Goal: Task Accomplishment & Management: Manage account settings

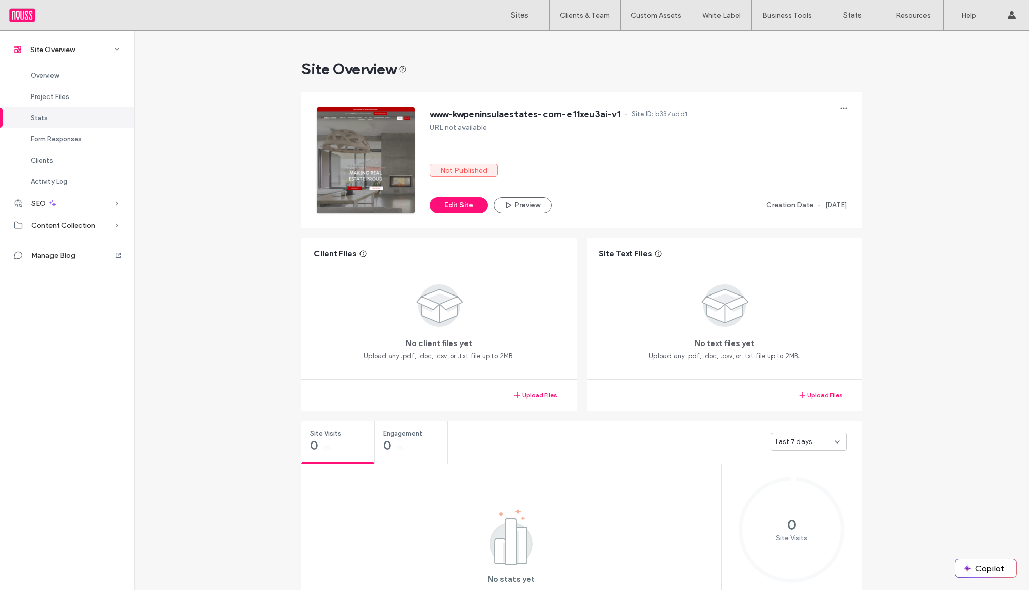
click at [668, 110] on span "b337add1" at bounding box center [671, 114] width 32 height 10
copy span "b337add1"
click at [516, 22] on link "Sites" at bounding box center [519, 15] width 60 height 30
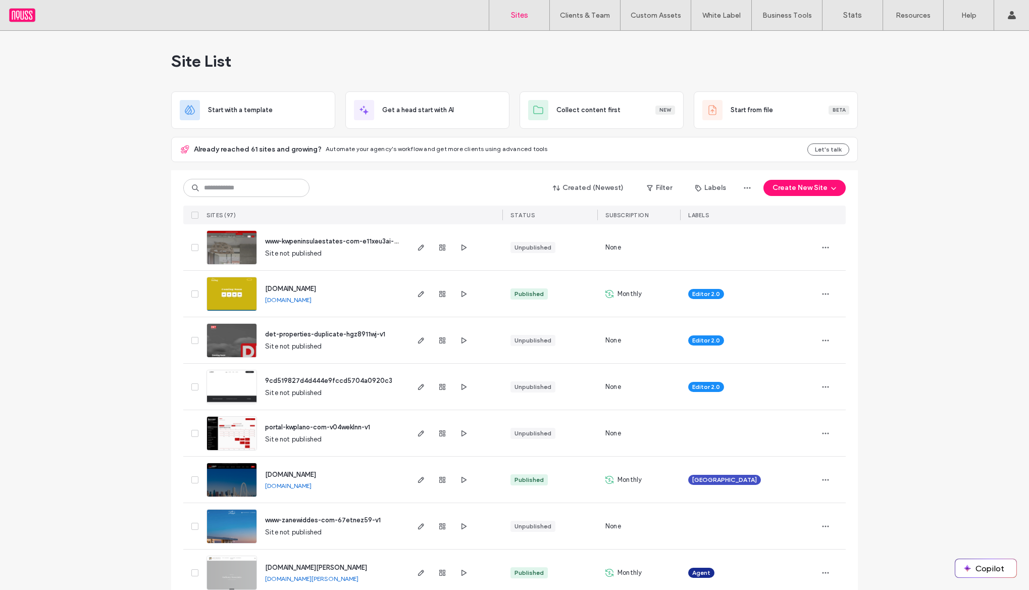
click at [489, 249] on div at bounding box center [454, 247] width 95 height 46
click at [284, 190] on input at bounding box center [246, 188] width 126 height 18
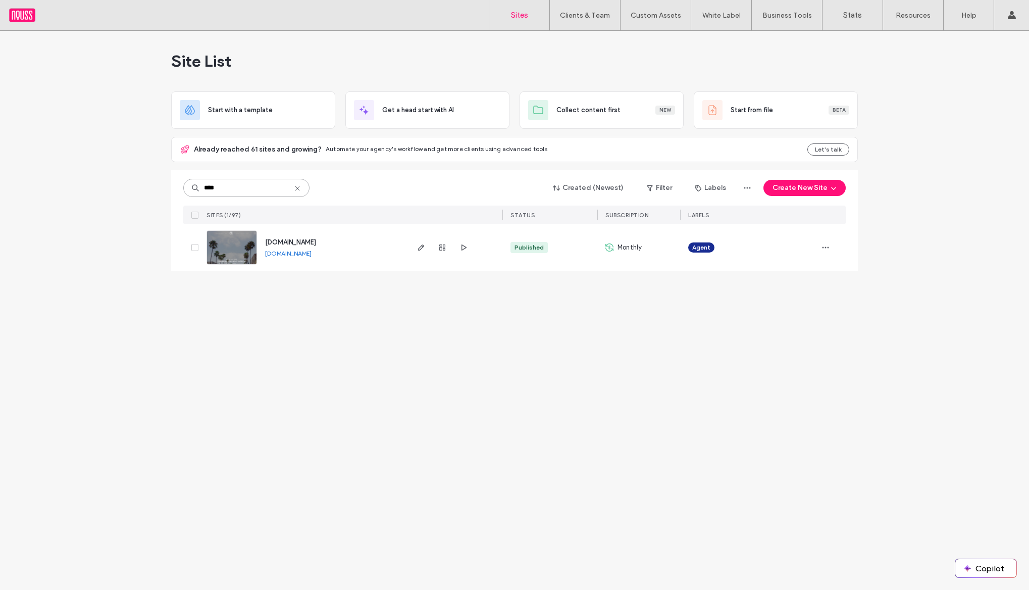
type input "****"
click at [283, 240] on span "[DOMAIN_NAME]" at bounding box center [290, 242] width 51 height 8
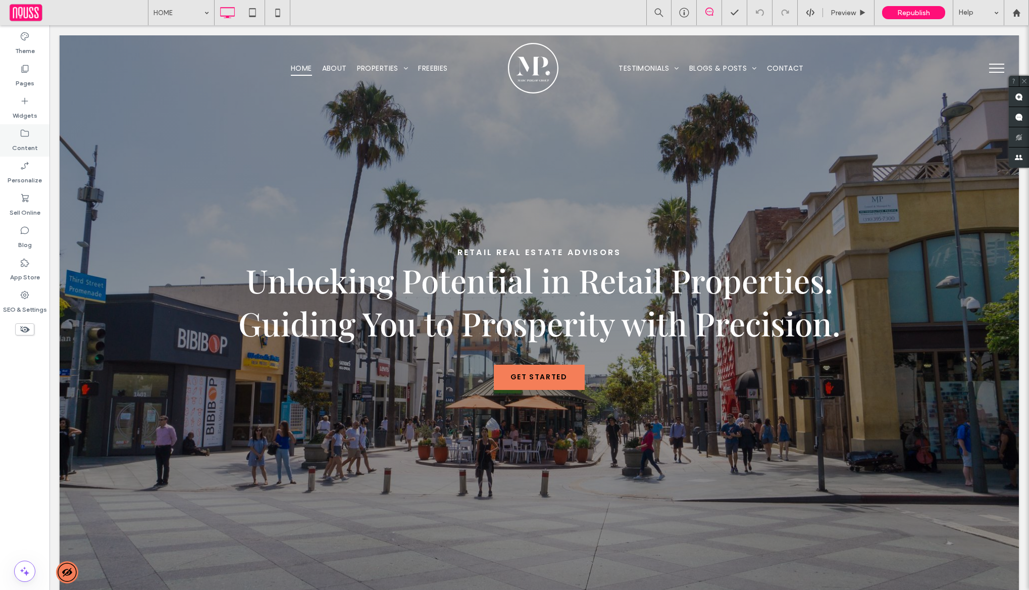
click at [14, 138] on label "Content" at bounding box center [25, 145] width 26 height 14
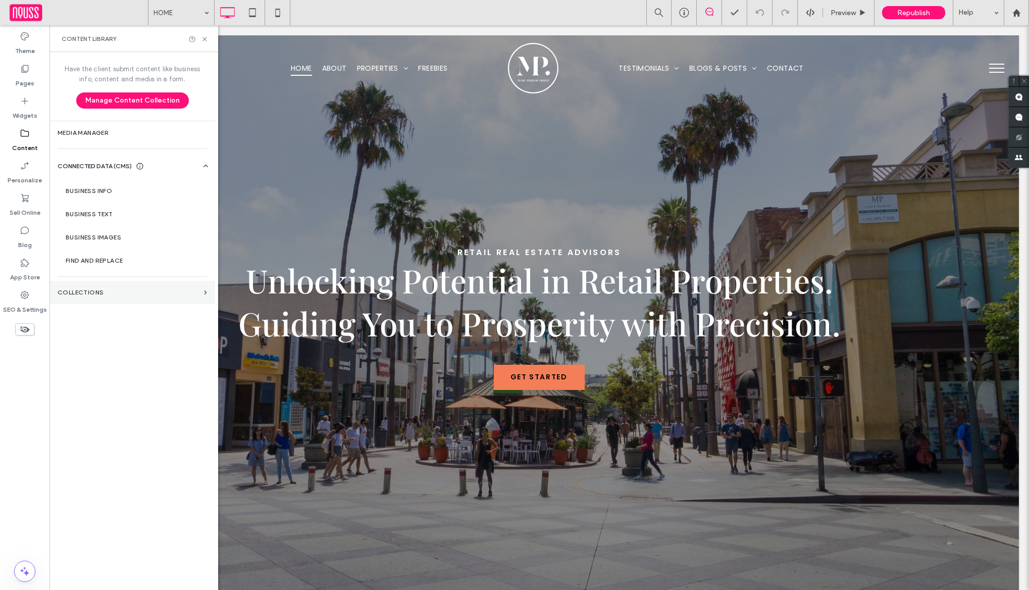
click at [118, 294] on label "Collections" at bounding box center [129, 292] width 142 height 7
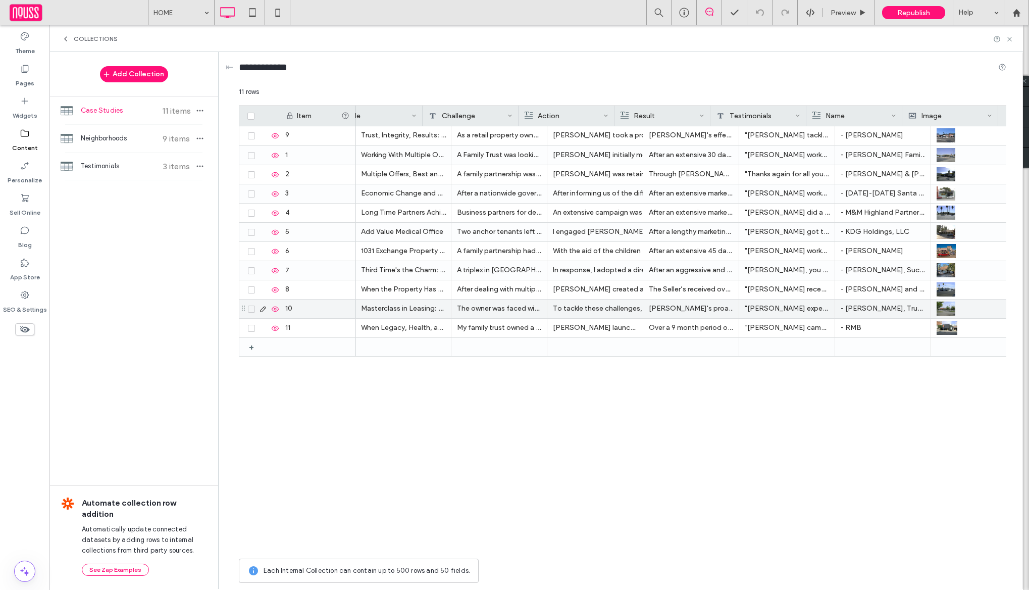
scroll to position [0, 56]
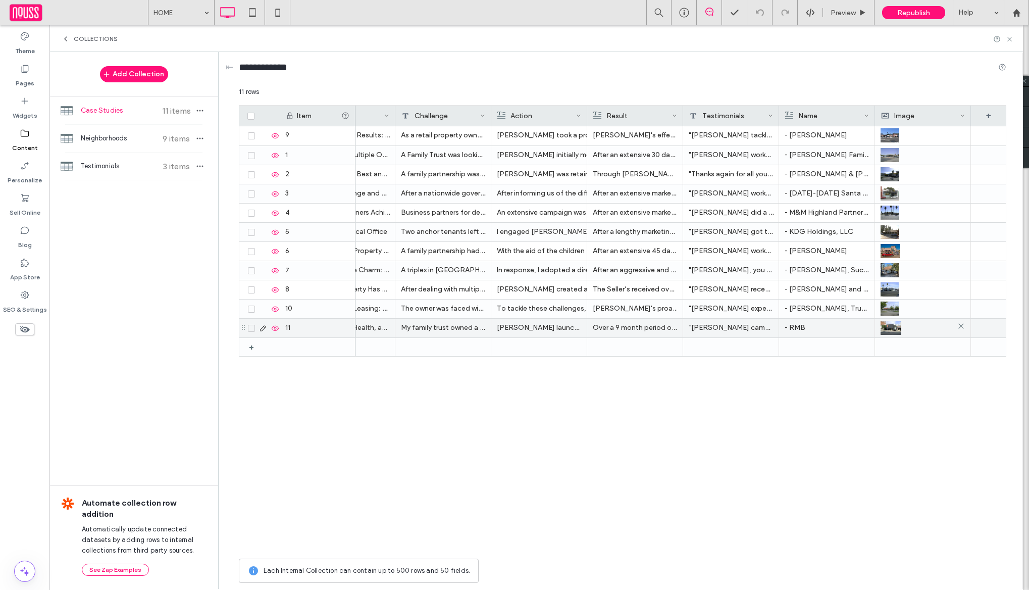
click at [905, 327] on div at bounding box center [922, 328] width 84 height 18
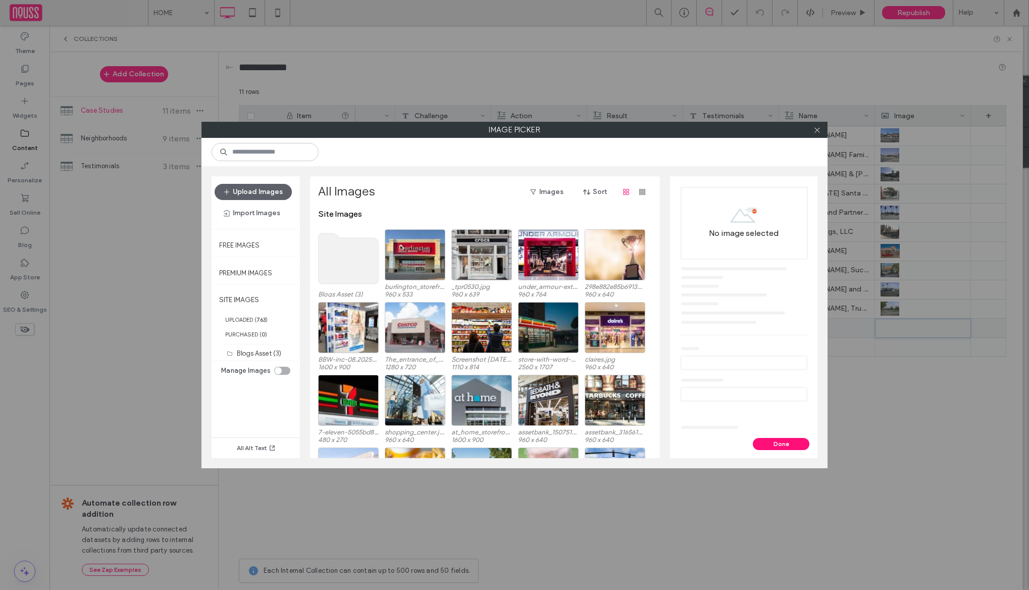
click at [340, 247] on use at bounding box center [349, 258] width 60 height 50
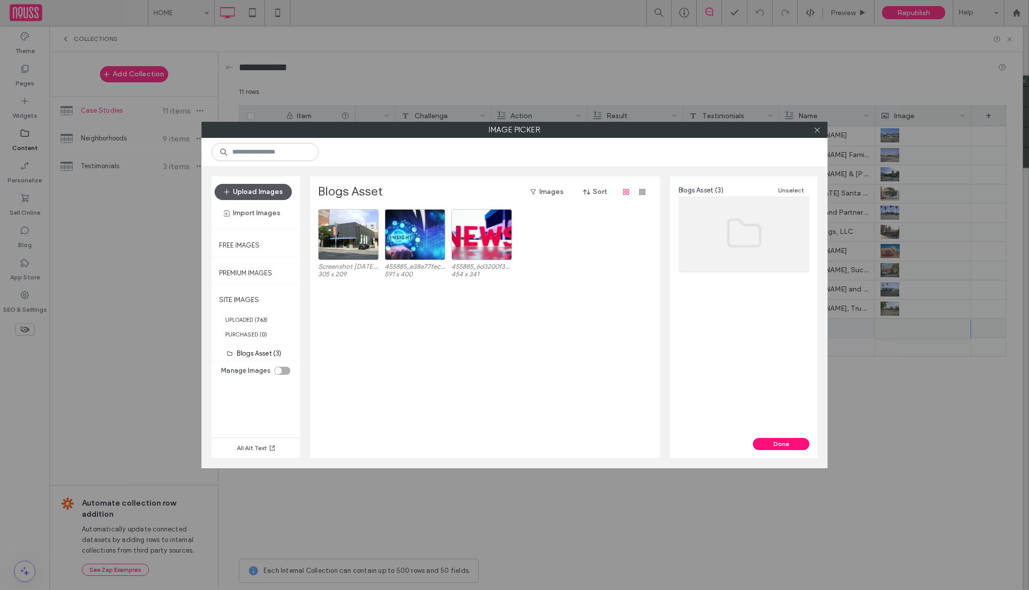
click at [273, 195] on button "Upload Images" at bounding box center [253, 192] width 77 height 16
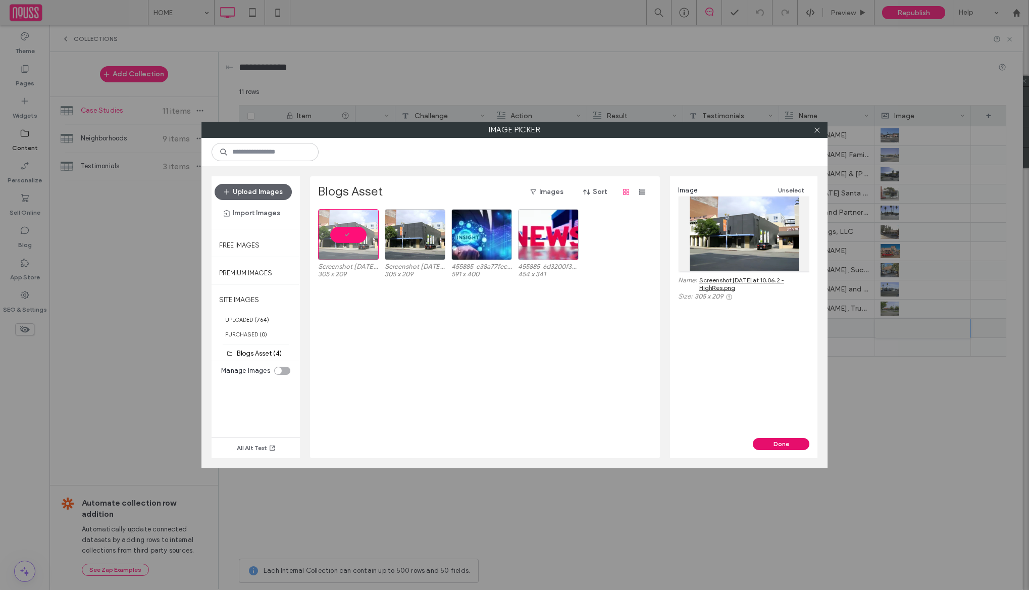
click at [781, 442] on button "Done" at bounding box center [781, 444] width 57 height 12
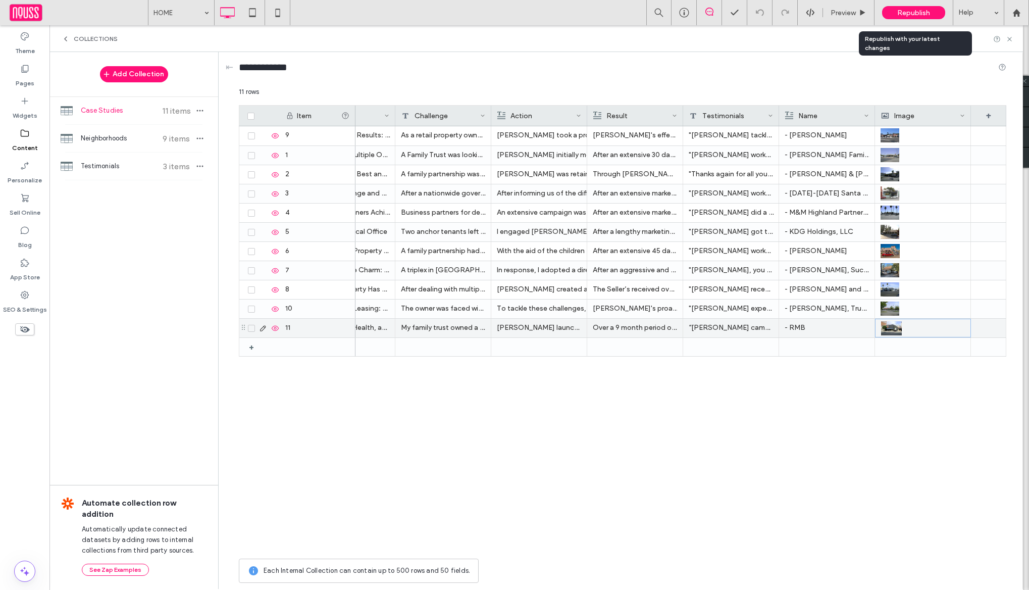
click at [907, 13] on span "Republish" at bounding box center [913, 13] width 33 height 9
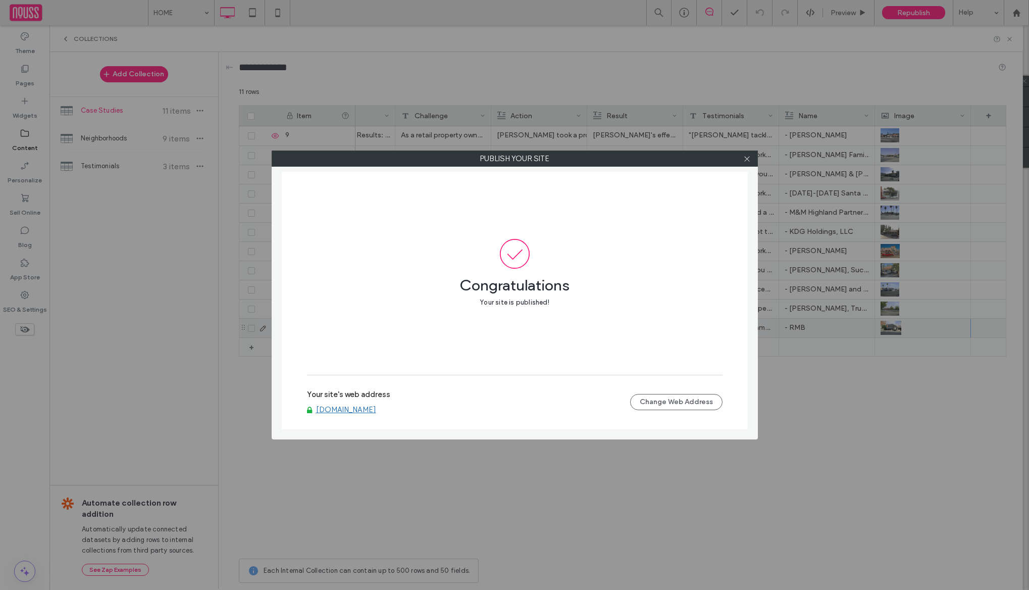
click at [373, 412] on link "[DOMAIN_NAME]" at bounding box center [346, 409] width 60 height 9
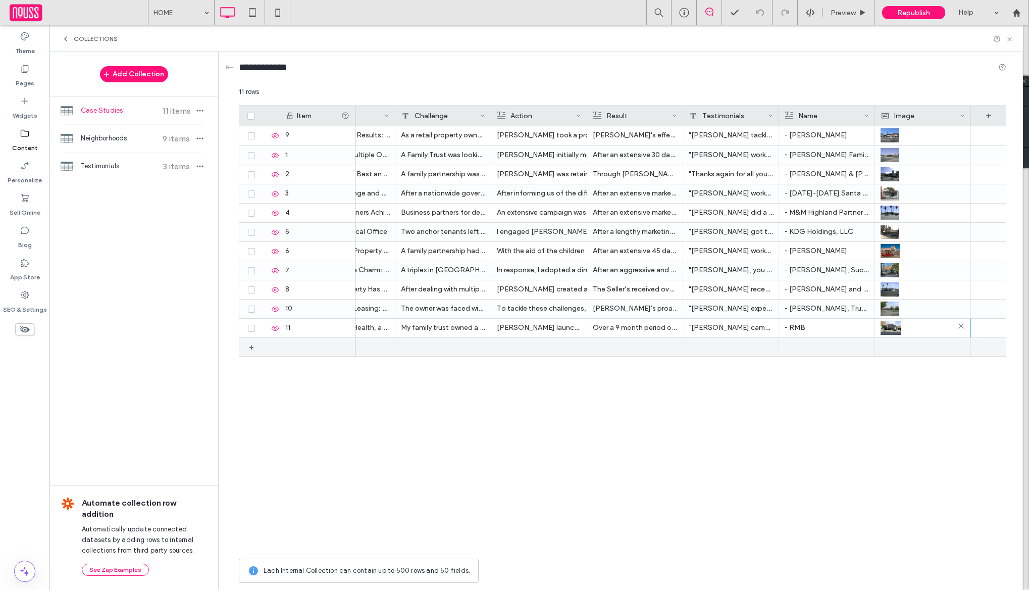
click at [900, 328] on img at bounding box center [890, 328] width 21 height 14
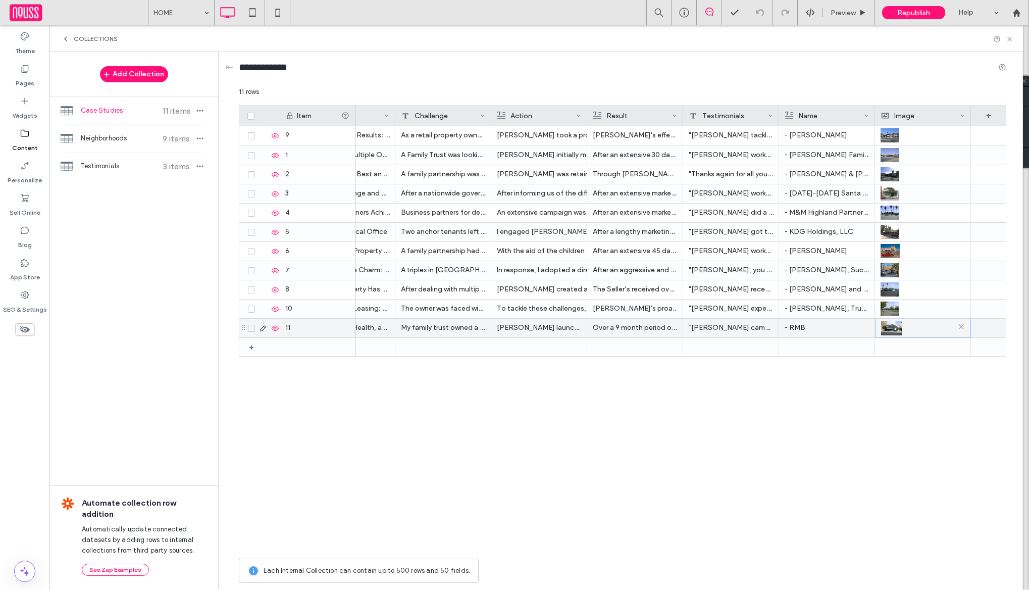
click at [900, 328] on img at bounding box center [891, 328] width 21 height 14
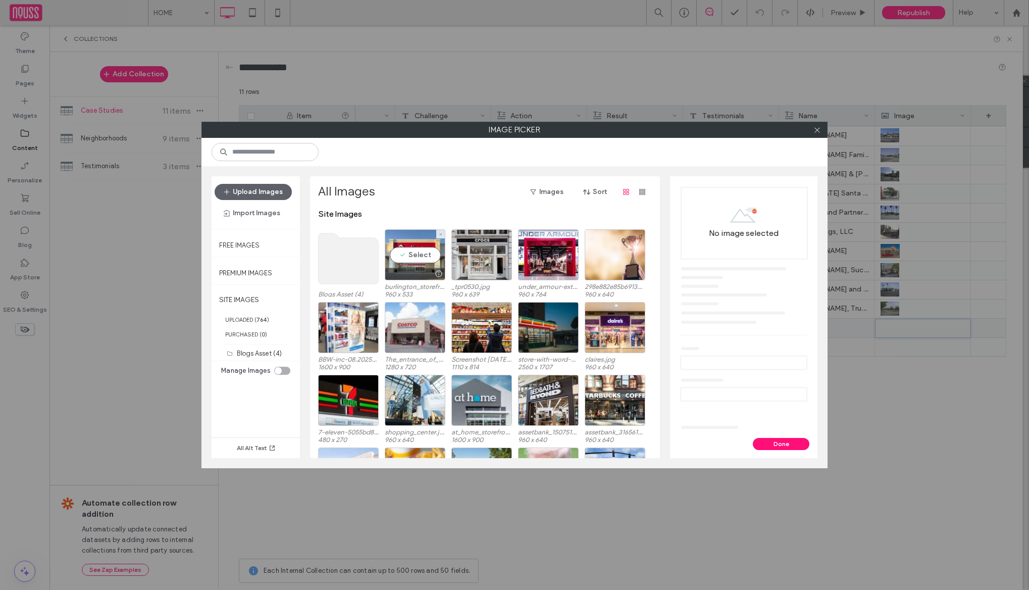
click at [360, 266] on use at bounding box center [349, 258] width 60 height 50
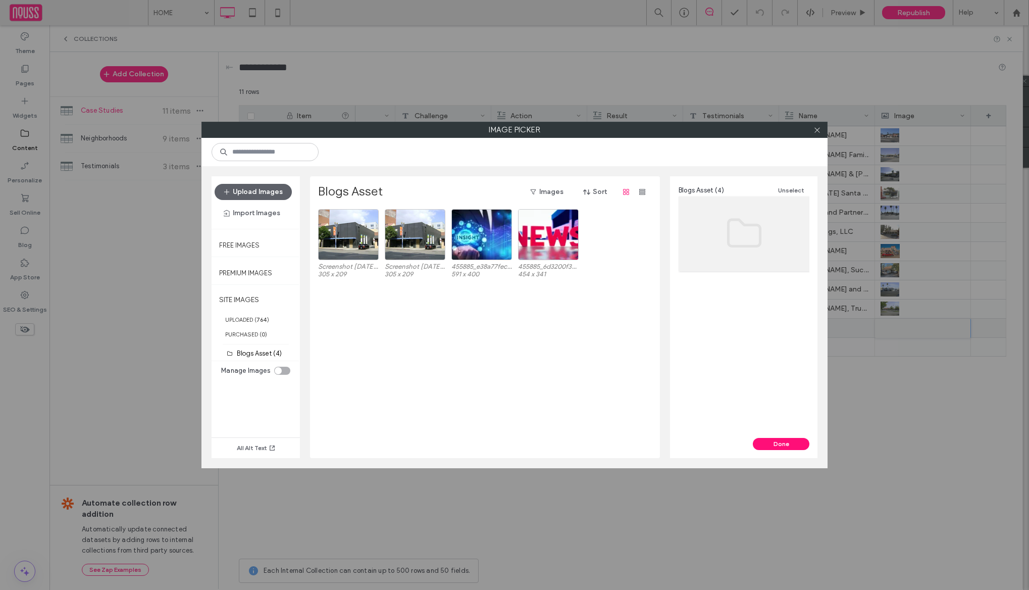
drag, startPoint x: 818, startPoint y: 132, endPoint x: 954, endPoint y: 126, distance: 136.4
click at [818, 132] on icon at bounding box center [817, 130] width 8 height 8
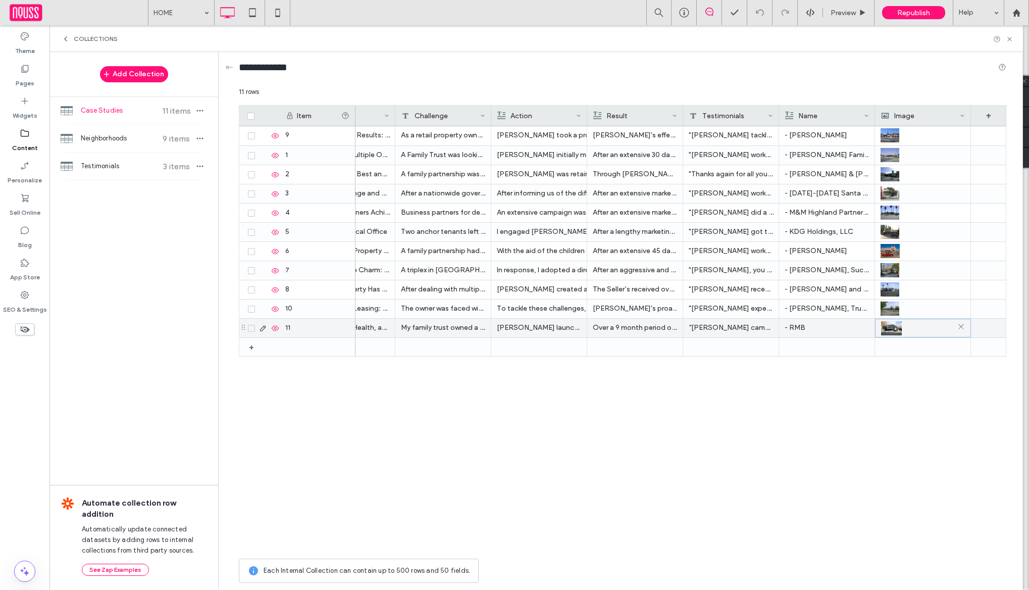
click at [925, 332] on div at bounding box center [923, 328] width 84 height 18
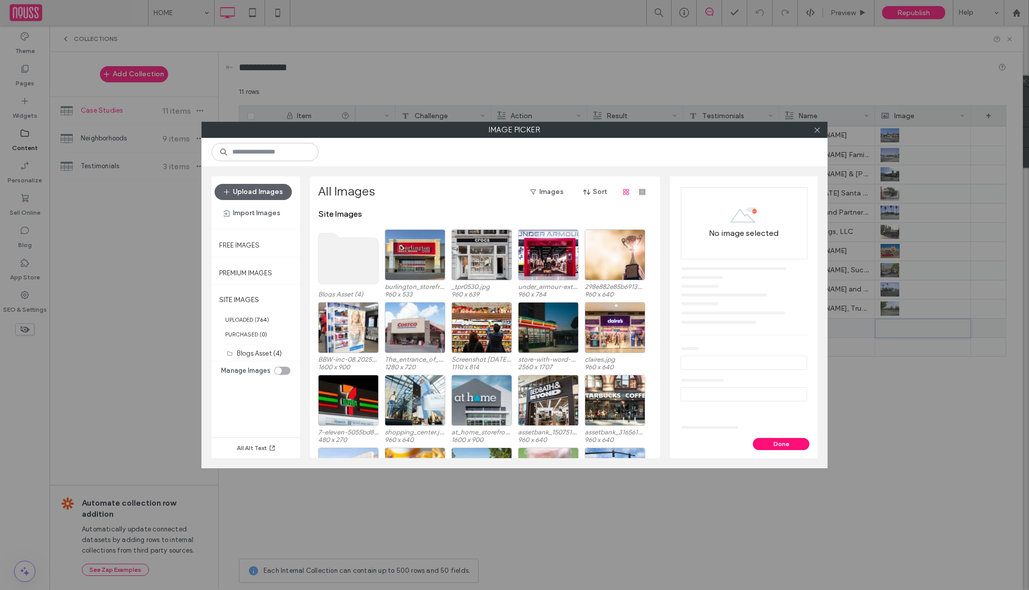
click at [325, 264] on use at bounding box center [349, 258] width 60 height 50
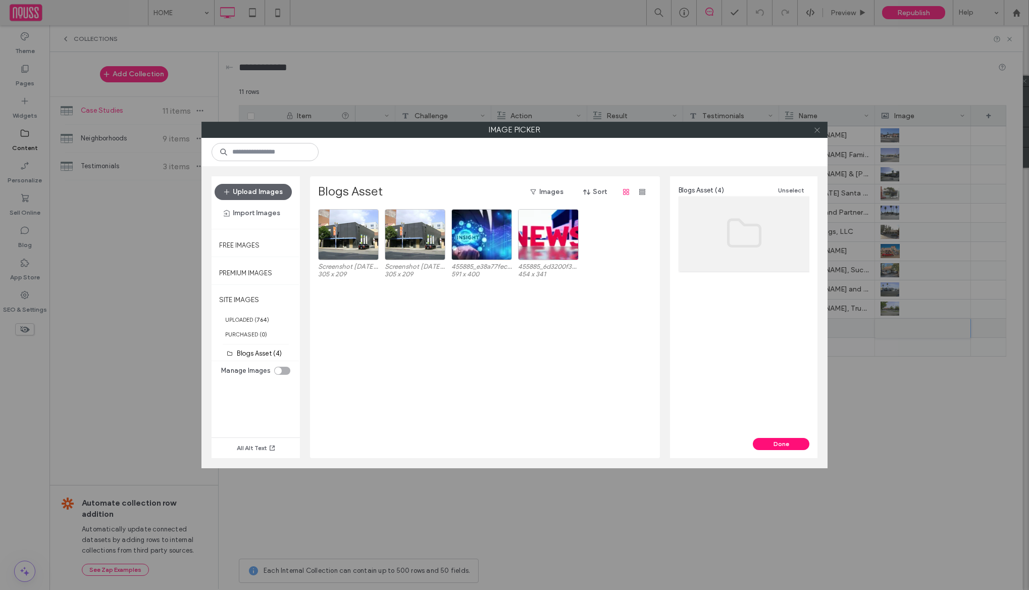
click at [818, 130] on icon at bounding box center [817, 130] width 8 height 8
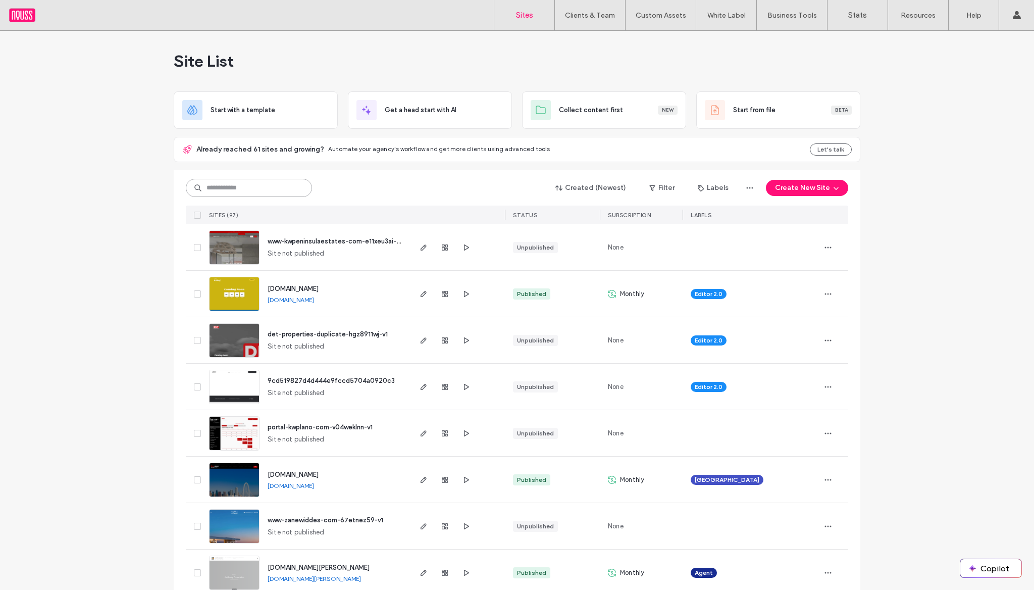
click at [273, 184] on input at bounding box center [249, 188] width 126 height 18
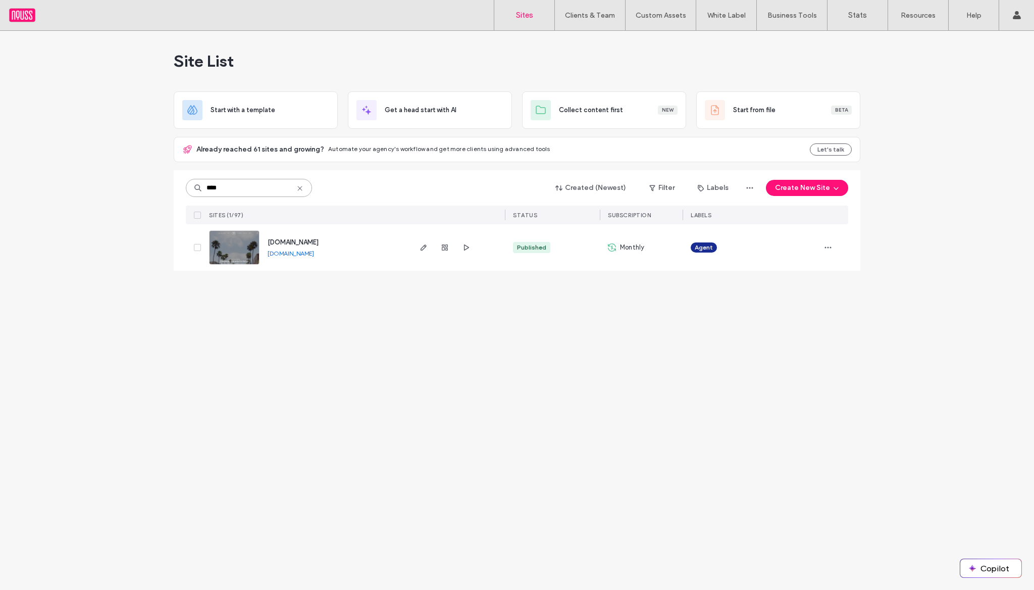
type input "****"
click at [317, 239] on span "www.marcperlof.com" at bounding box center [293, 242] width 51 height 8
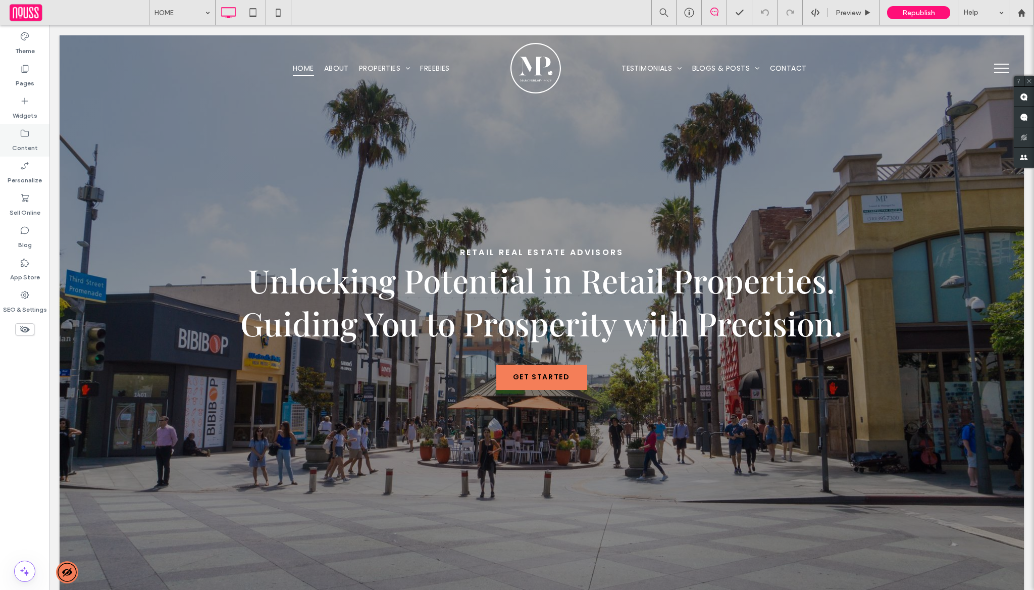
click at [37, 128] on div "Content" at bounding box center [24, 140] width 49 height 32
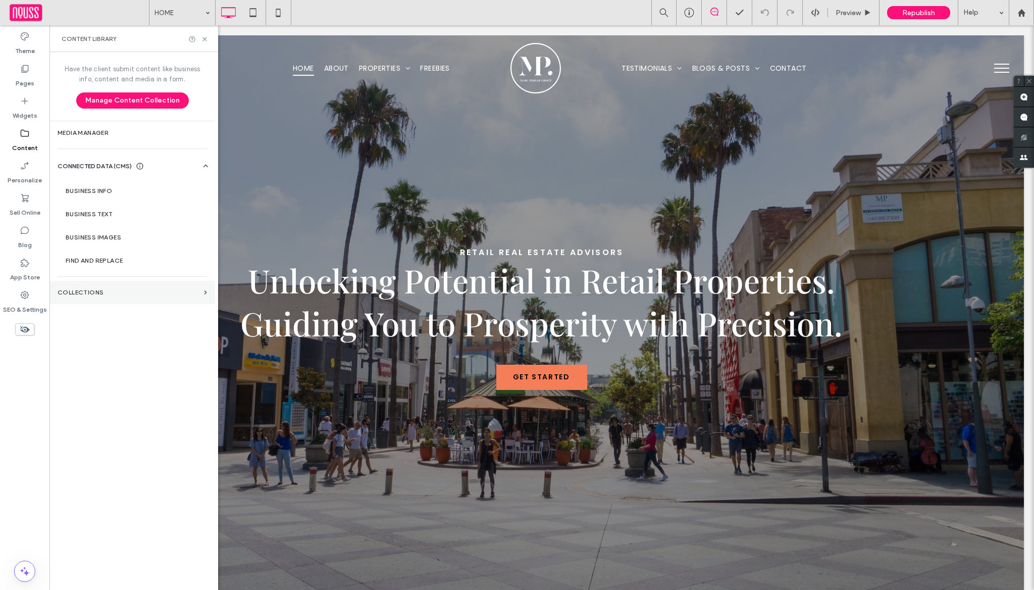
click at [134, 295] on label "Collections" at bounding box center [129, 292] width 142 height 7
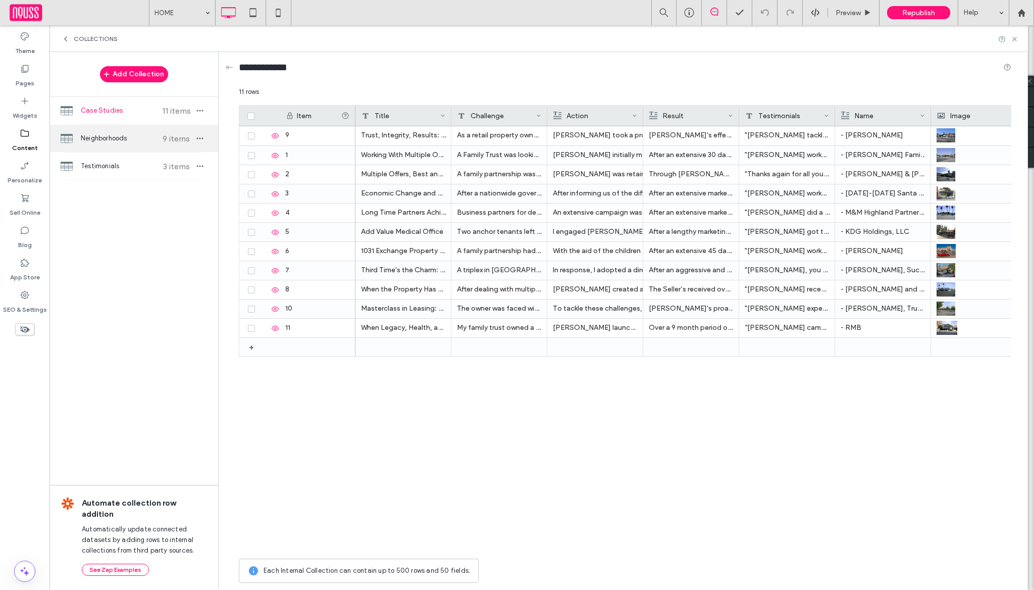
click at [154, 139] on span "Neighborhoods" at bounding box center [118, 138] width 75 height 10
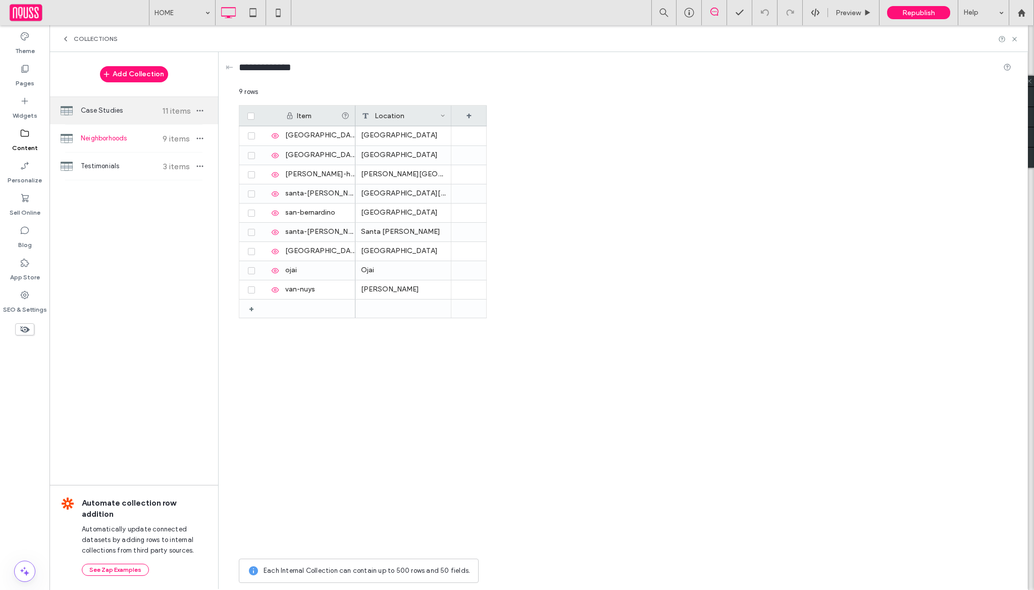
click at [176, 107] on span "11 items" at bounding box center [175, 111] width 35 height 10
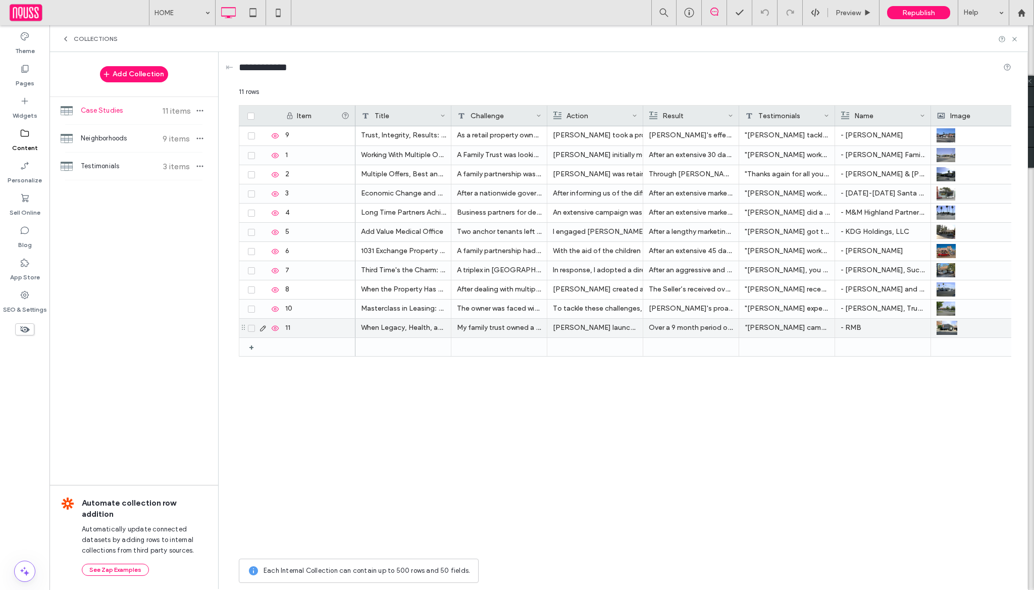
scroll to position [0, 51]
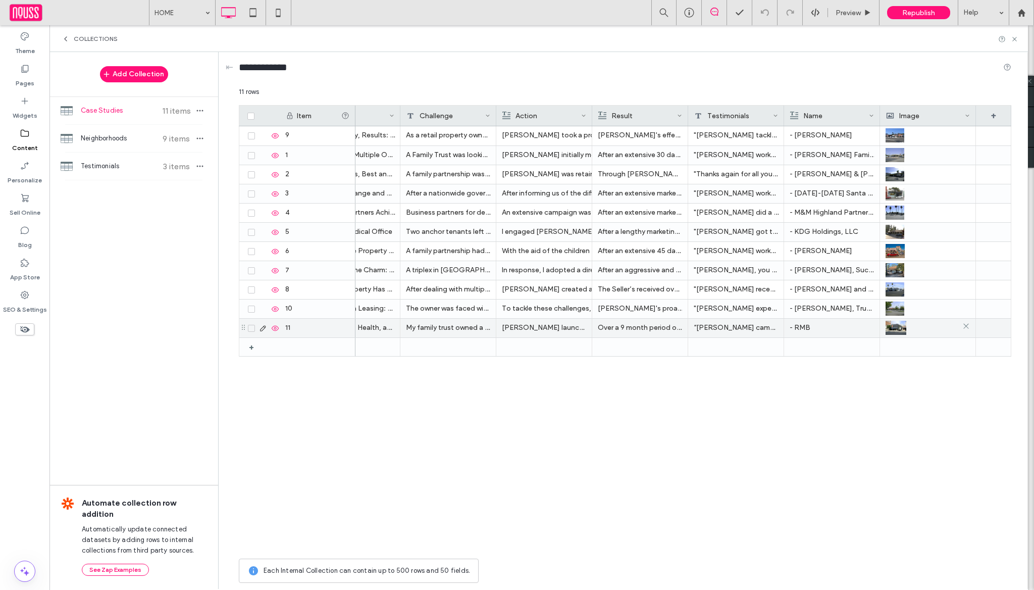
click at [887, 324] on img at bounding box center [895, 328] width 21 height 14
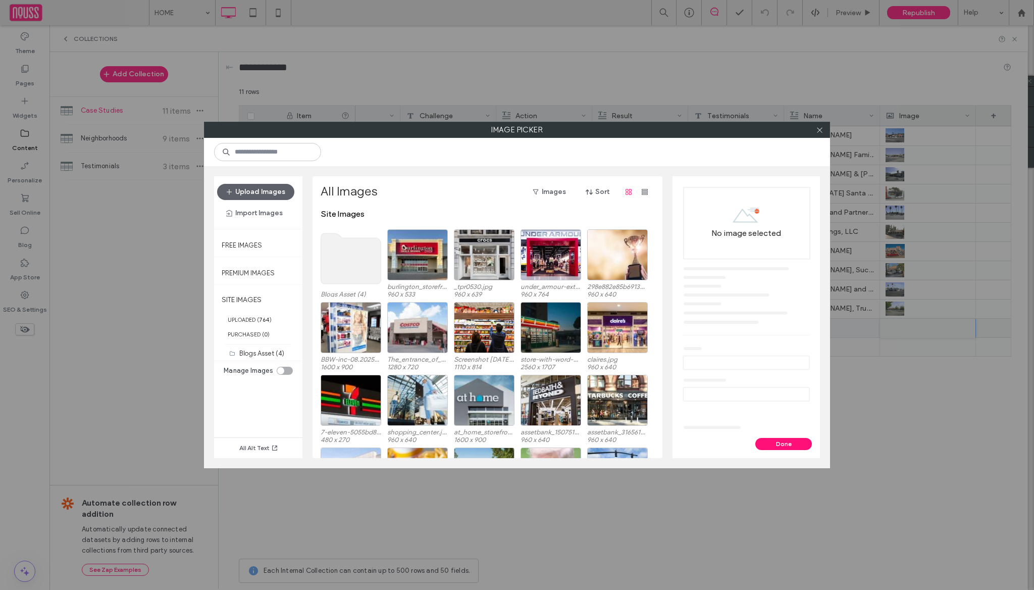
click at [349, 242] on use at bounding box center [351, 258] width 60 height 50
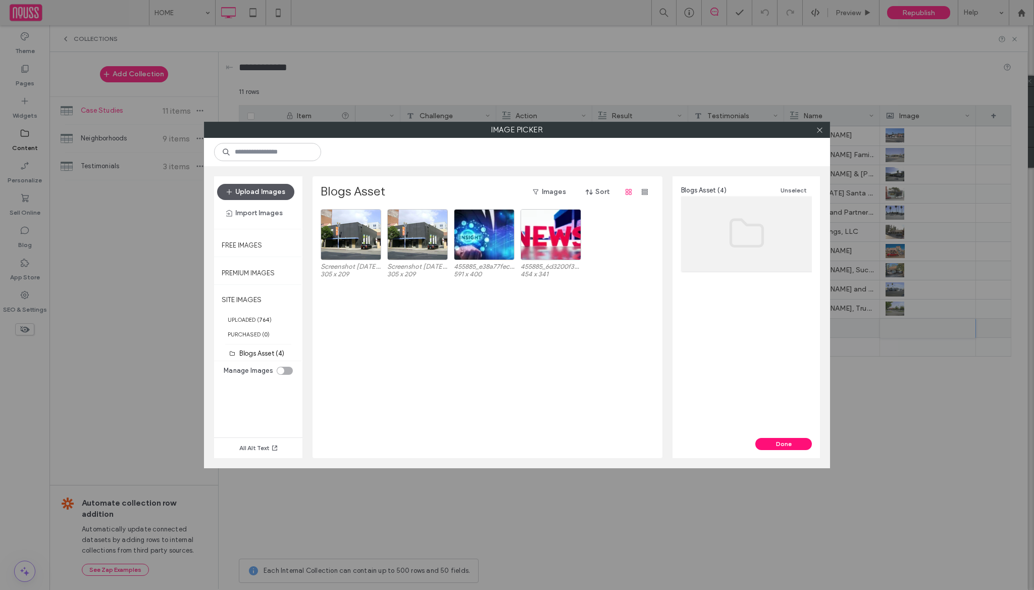
click at [276, 186] on button "Upload Images" at bounding box center [255, 192] width 77 height 16
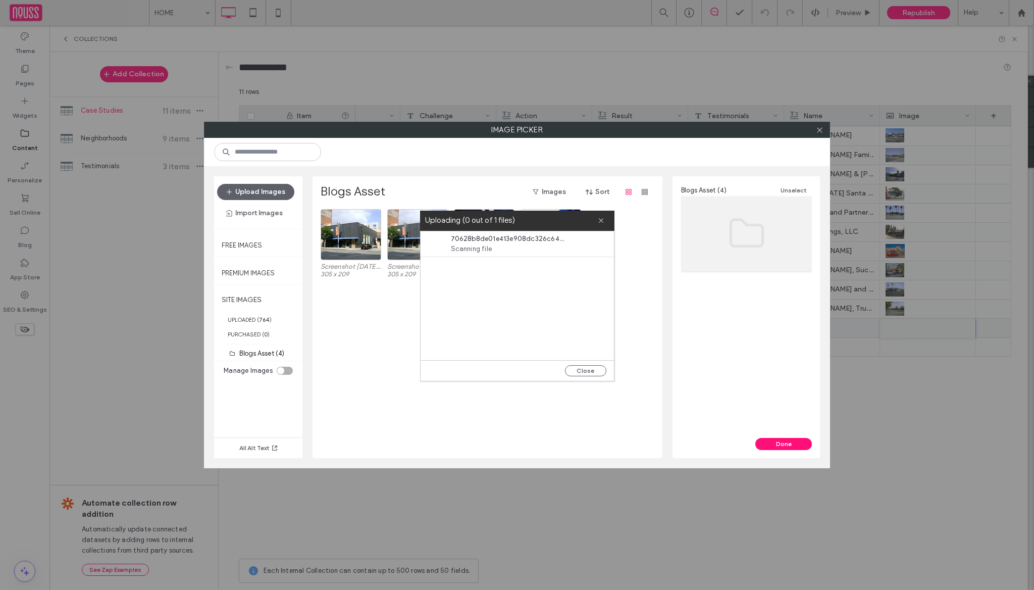
click at [589, 333] on div "70628b8de01e413e908dc326c64c1f45.png Scanning file" at bounding box center [516, 295] width 193 height 129
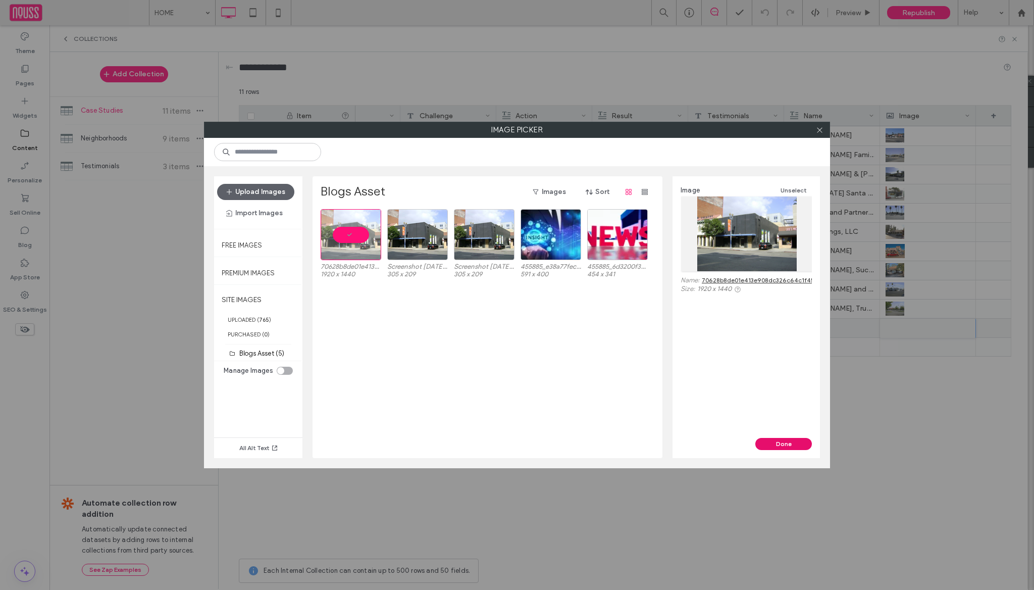
click at [764, 441] on button "Done" at bounding box center [783, 444] width 57 height 12
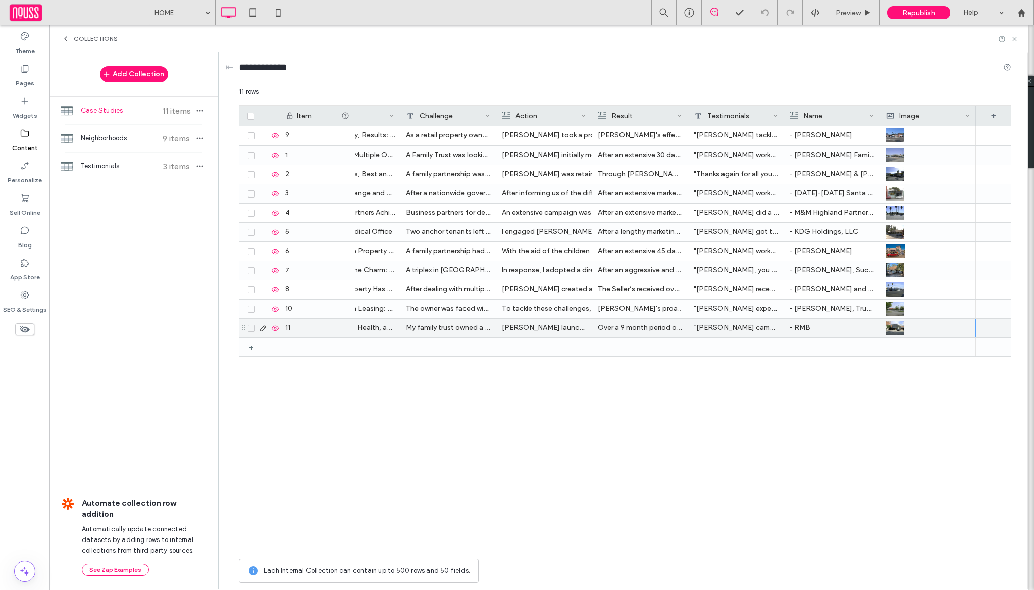
click at [790, 387] on div "Trust, Integrity, Results: Secrets to Selling Your Retail Property Fast! As a r…" at bounding box center [683, 339] width 656 height 427
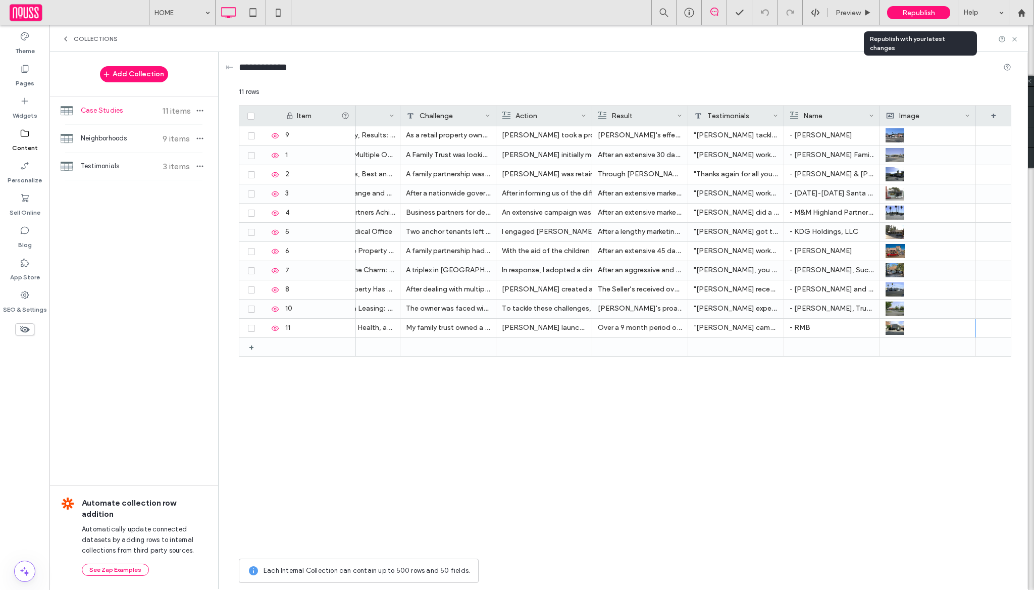
click at [924, 12] on span "Republish" at bounding box center [918, 13] width 33 height 9
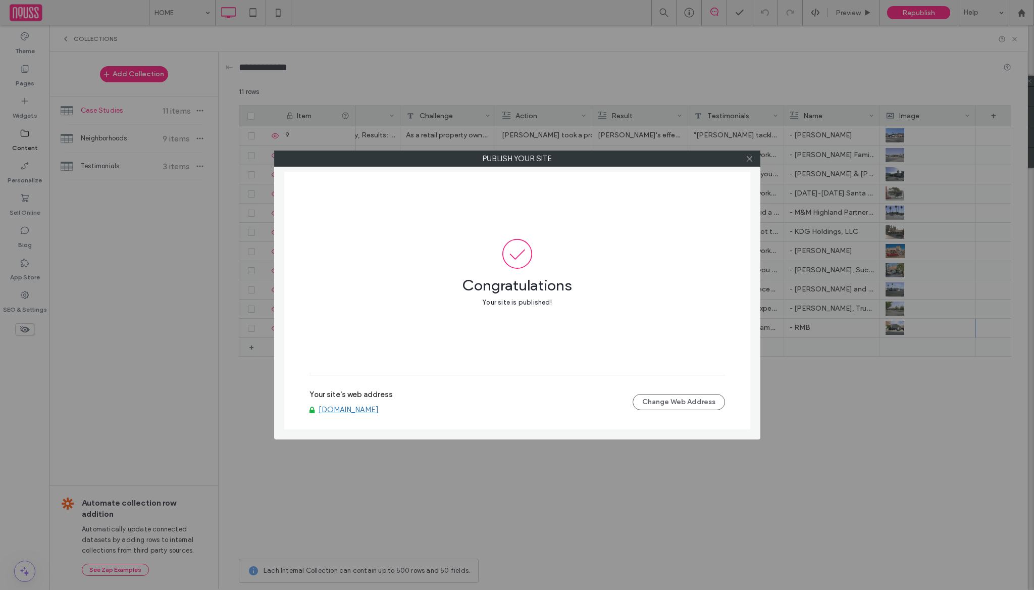
click at [379, 409] on link "www.marcperlof.com" at bounding box center [349, 409] width 60 height 9
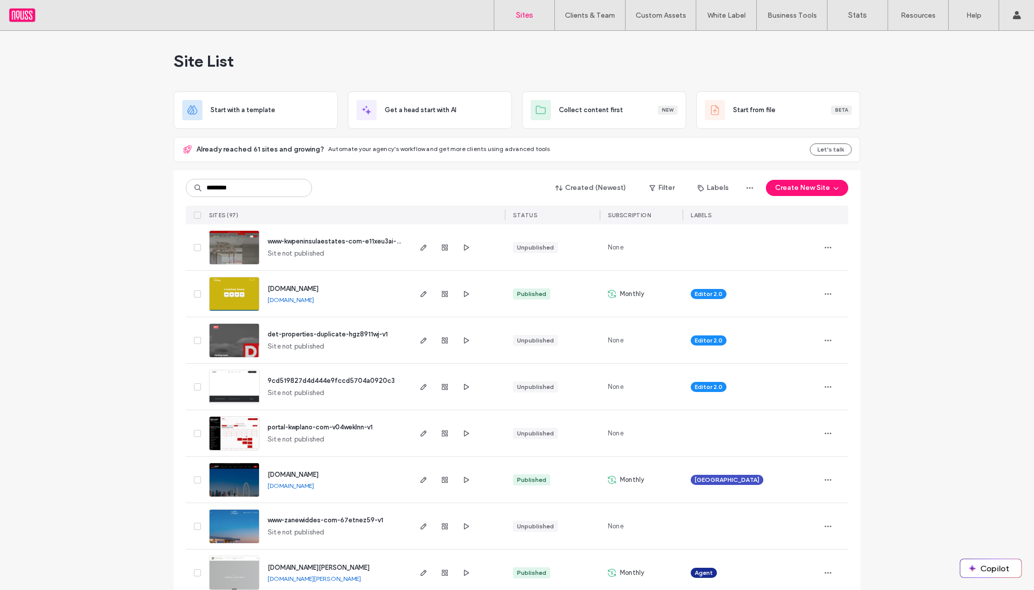
type input "********"
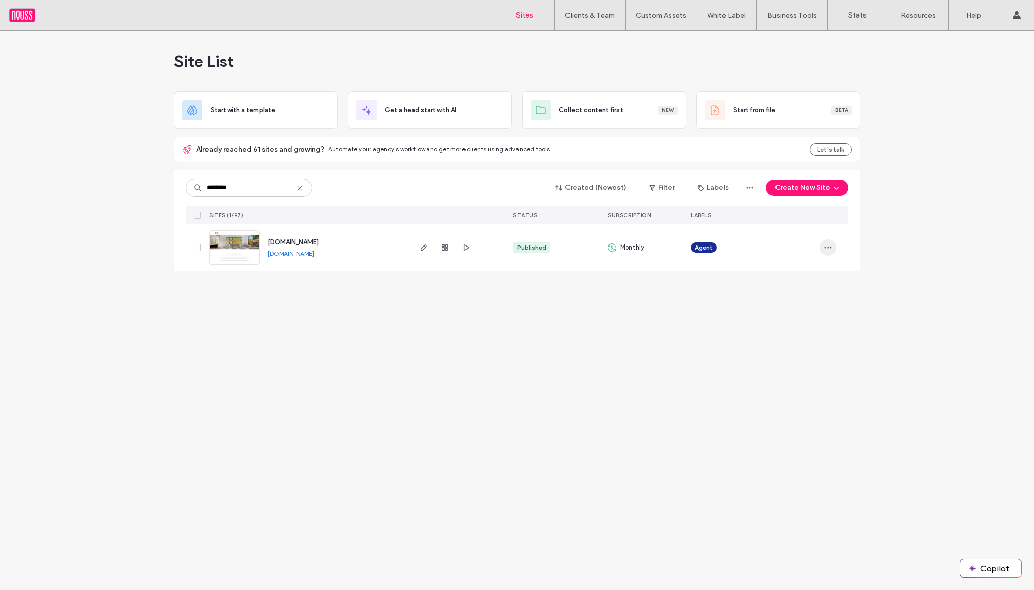
click at [824, 248] on icon "button" at bounding box center [828, 247] width 8 height 8
click at [804, 356] on span "Site Dashboard" at bounding box center [789, 356] width 48 height 10
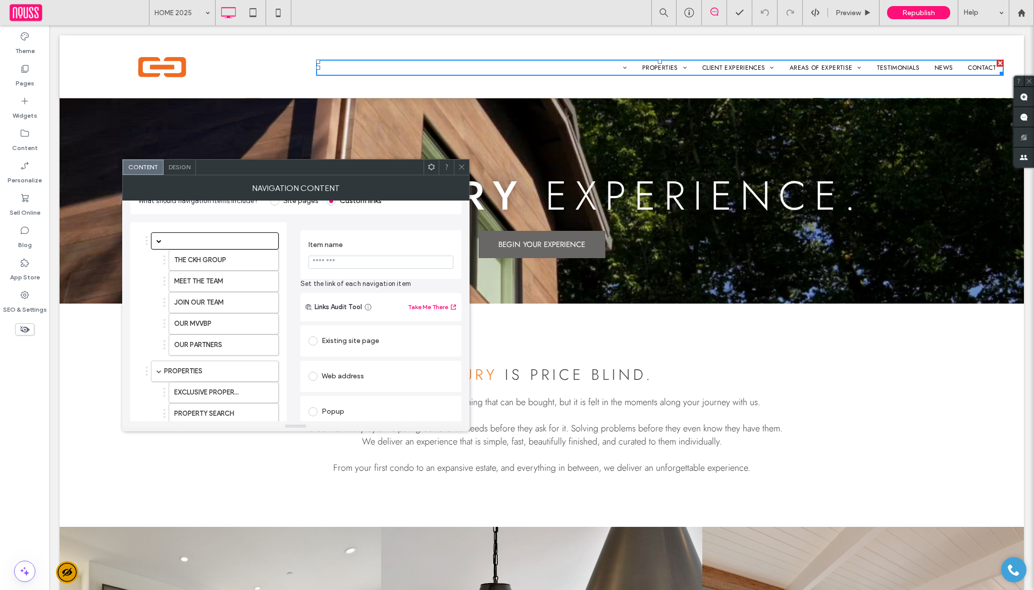
click at [459, 166] on icon at bounding box center [462, 167] width 8 height 8
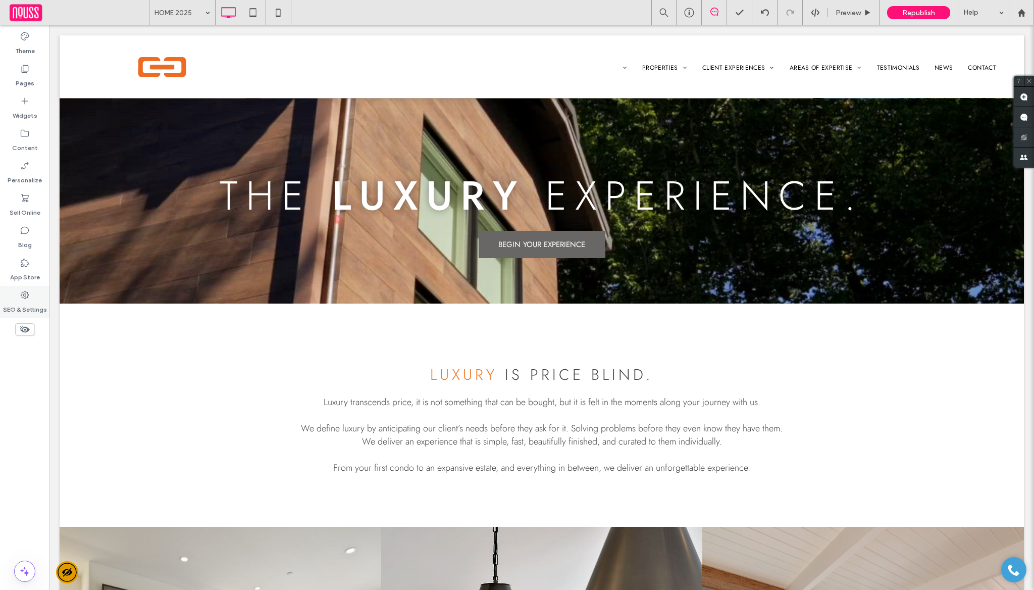
click at [31, 297] on div "SEO & Settings" at bounding box center [24, 302] width 49 height 32
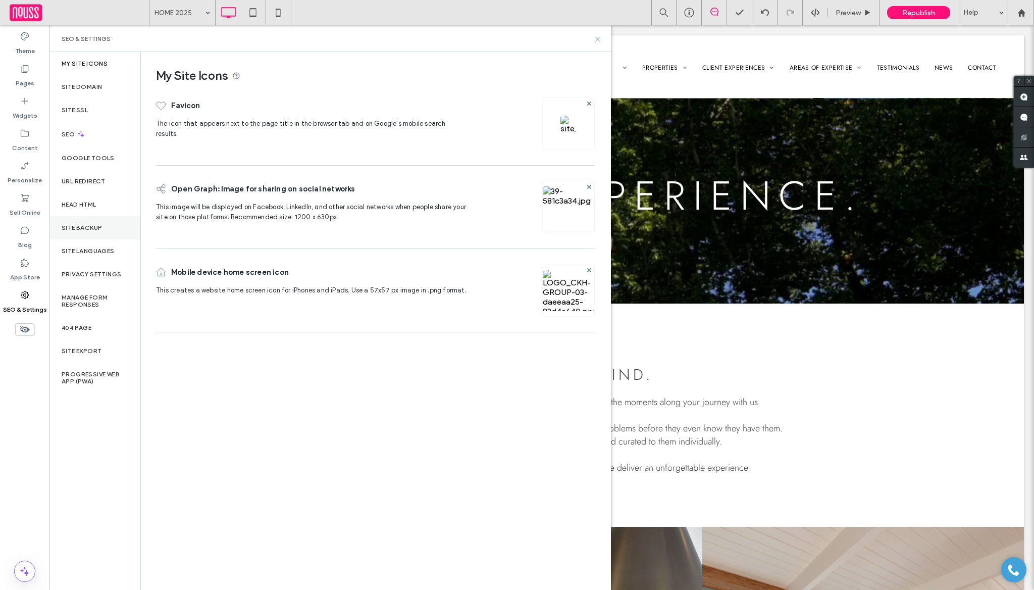
click at [117, 222] on div "Site Backup" at bounding box center [94, 227] width 91 height 23
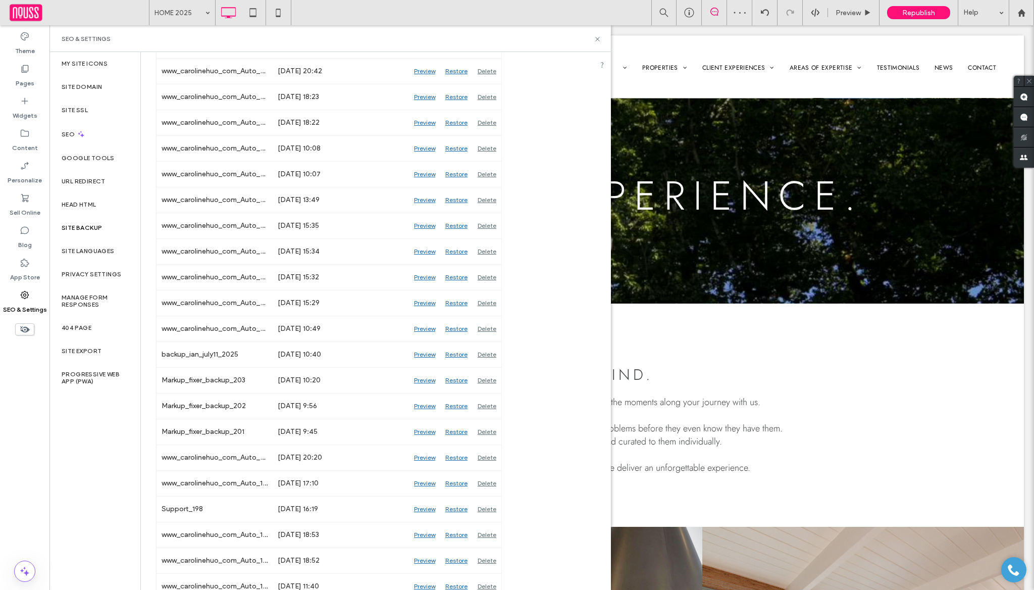
scroll to position [518, 0]
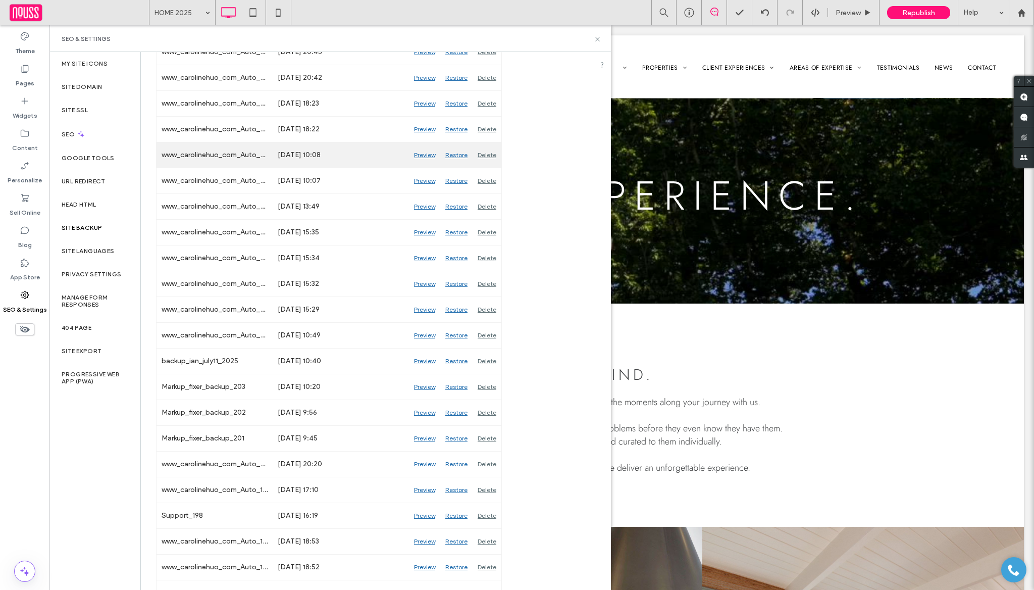
click at [427, 151] on div "Preview" at bounding box center [424, 154] width 31 height 25
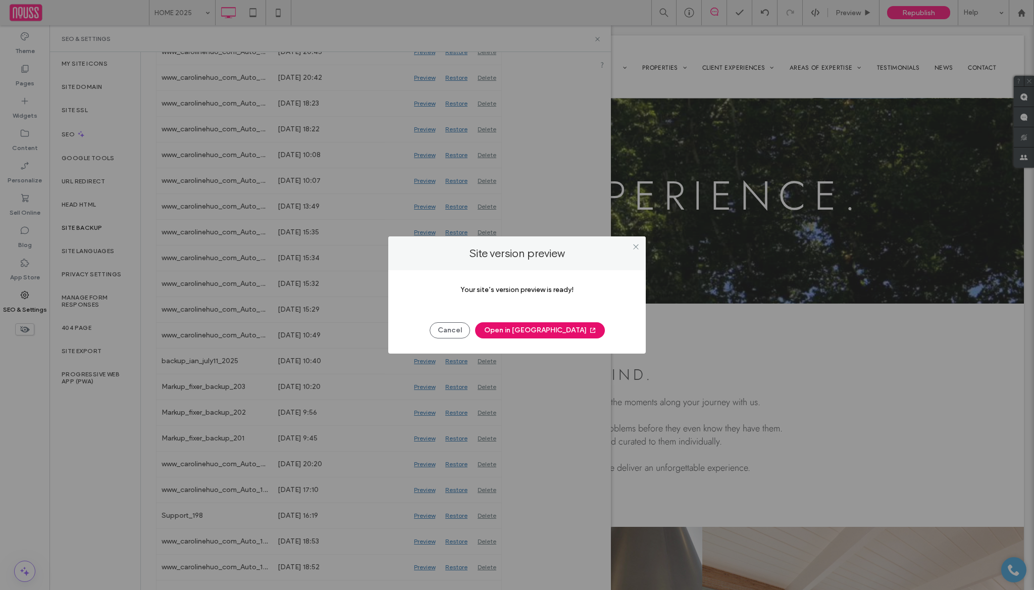
click at [542, 328] on button "Open in [GEOGRAPHIC_DATA]" at bounding box center [540, 330] width 130 height 16
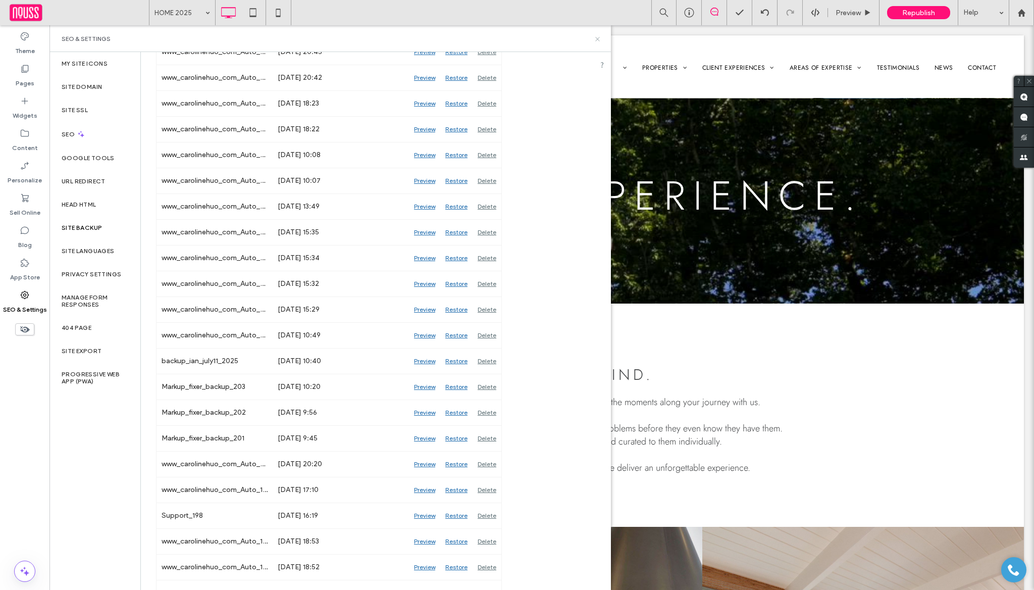
click at [595, 37] on use at bounding box center [597, 39] width 4 height 4
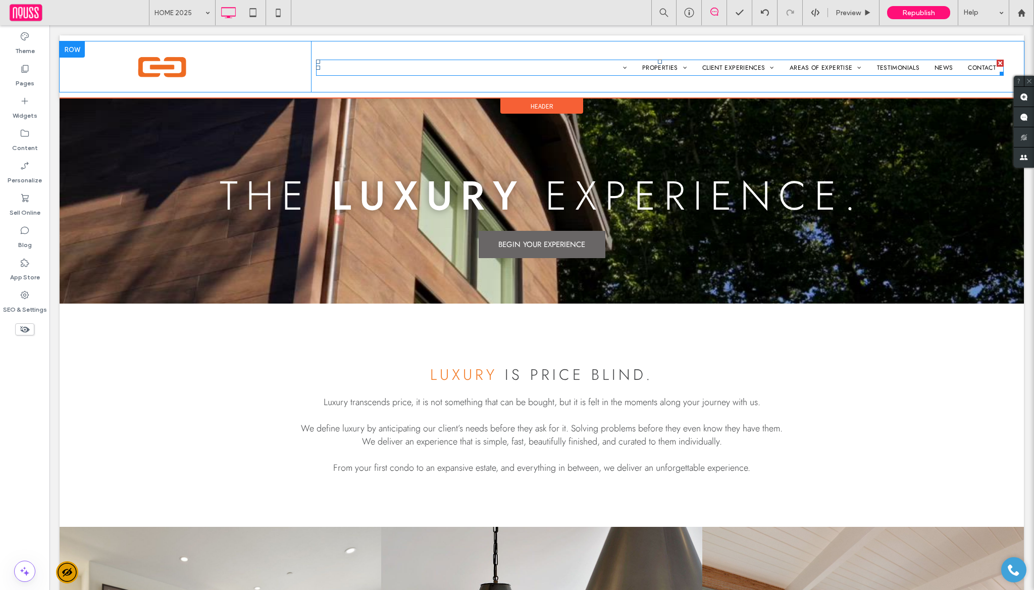
click at [608, 66] on nav "THE CKH GROUP MEET THE TEAM JOIN OUR TEAM OUR MVVBP OUR PARTNERS PROPERTIES EXC…" at bounding box center [660, 68] width 688 height 16
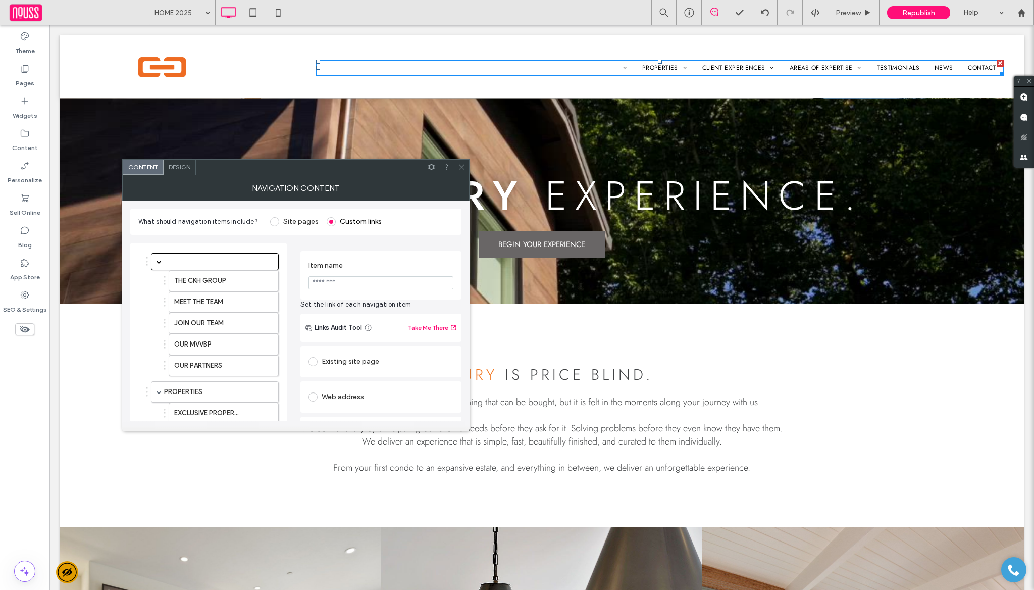
click at [344, 289] on section "Item name" at bounding box center [380, 275] width 145 height 38
click at [345, 287] on input "Item name" at bounding box center [380, 282] width 145 height 13
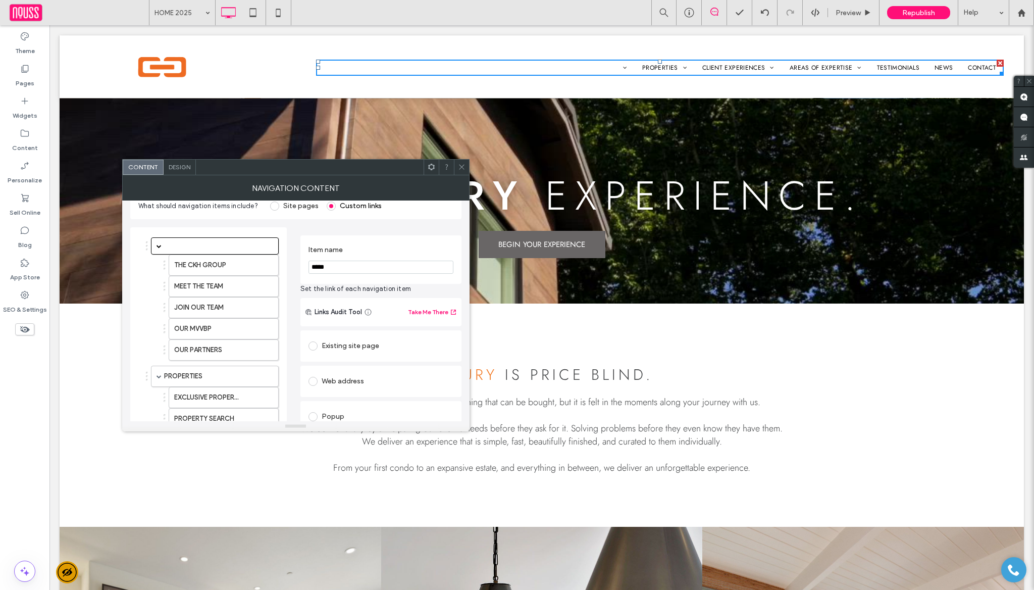
scroll to position [44, 0]
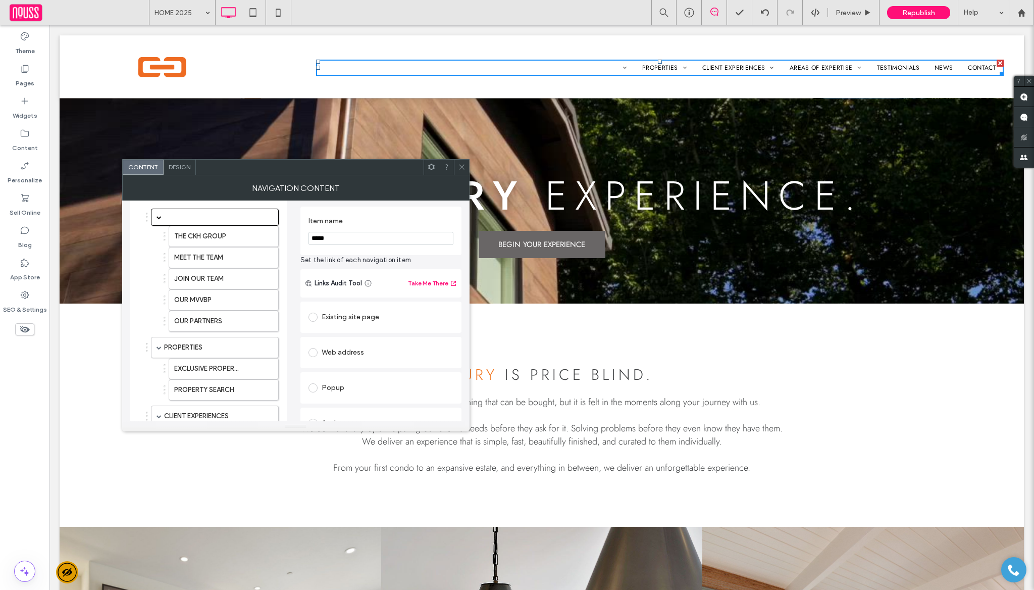
type input "*****"
click at [382, 322] on div "Existing site page" at bounding box center [380, 317] width 145 height 16
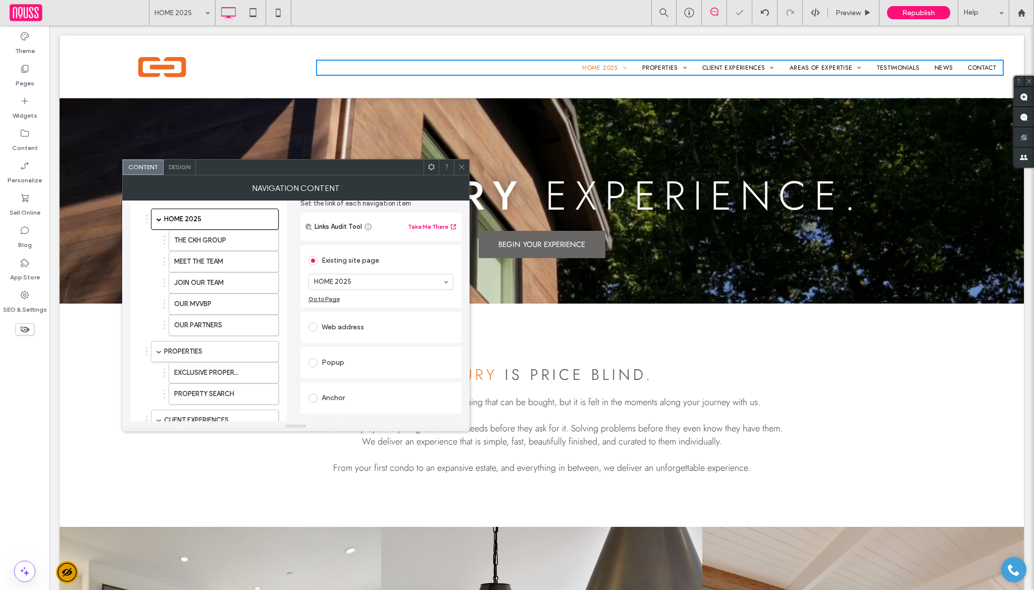
scroll to position [40, 0]
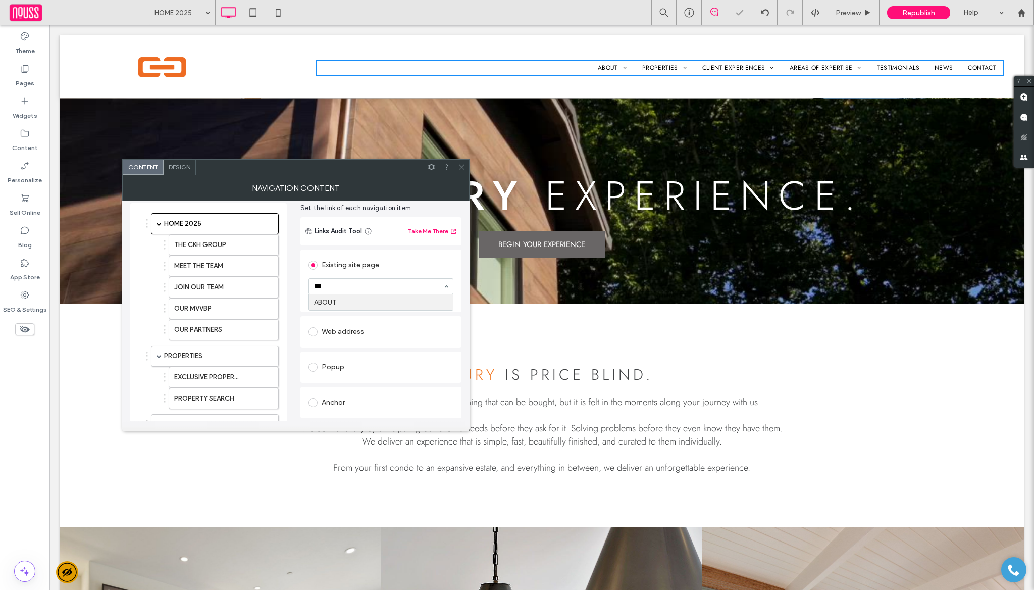
type input "****"
click at [464, 170] on icon at bounding box center [462, 167] width 8 height 8
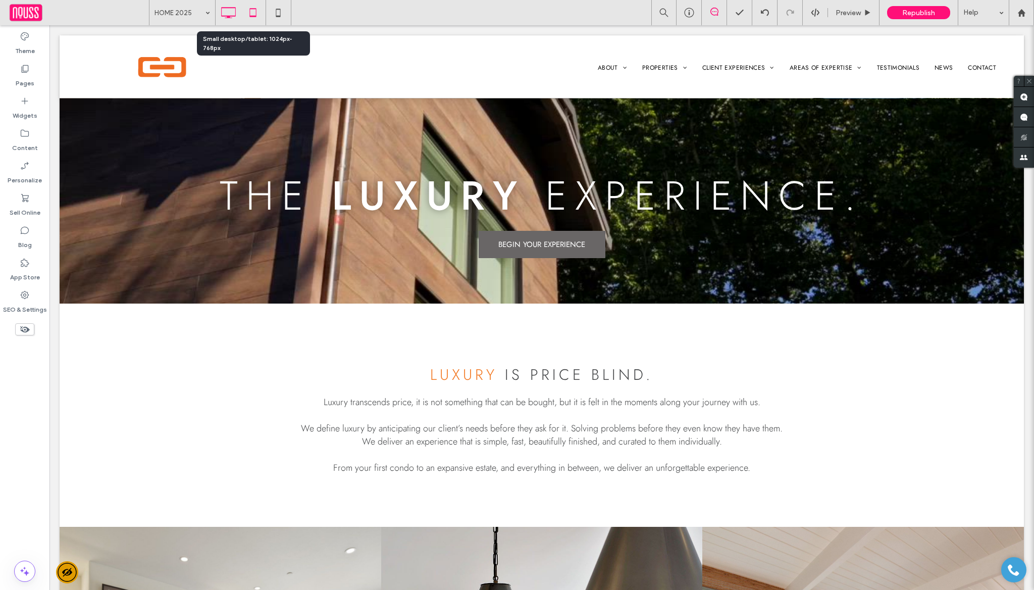
click at [260, 18] on icon at bounding box center [253, 13] width 20 height 20
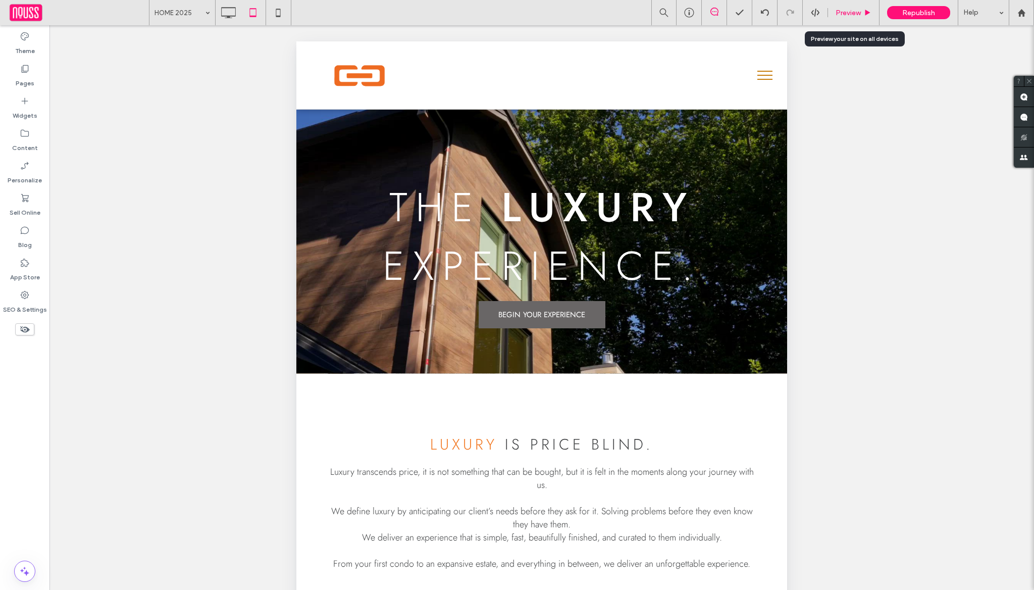
click at [861, 9] on span "Preview" at bounding box center [847, 13] width 25 height 9
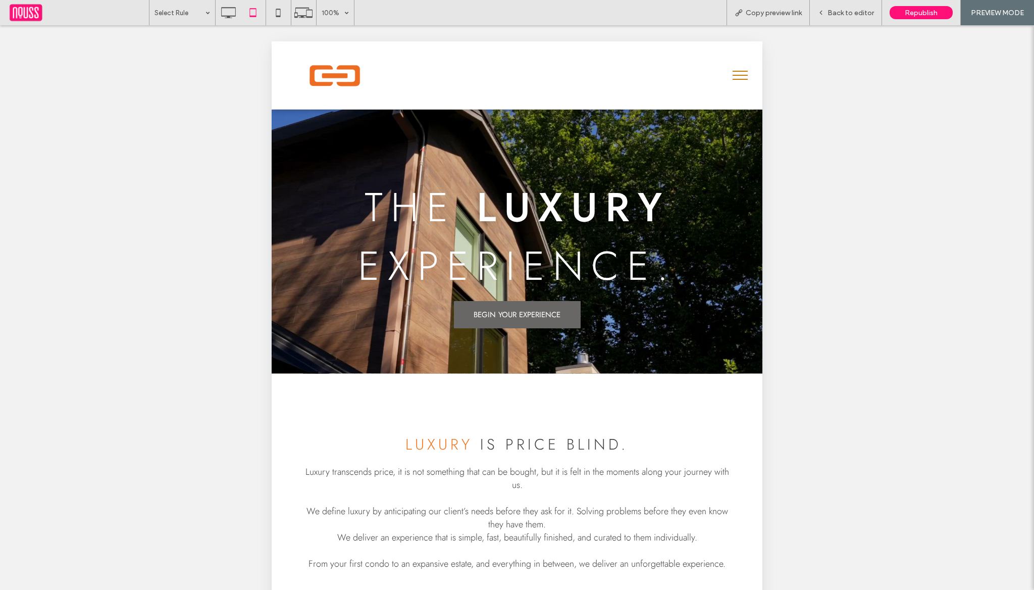
click at [755, 75] on div "Click To Paste" at bounding box center [517, 75] width 491 height 68
click at [740, 75] on span "menu" at bounding box center [739, 75] width 15 height 1
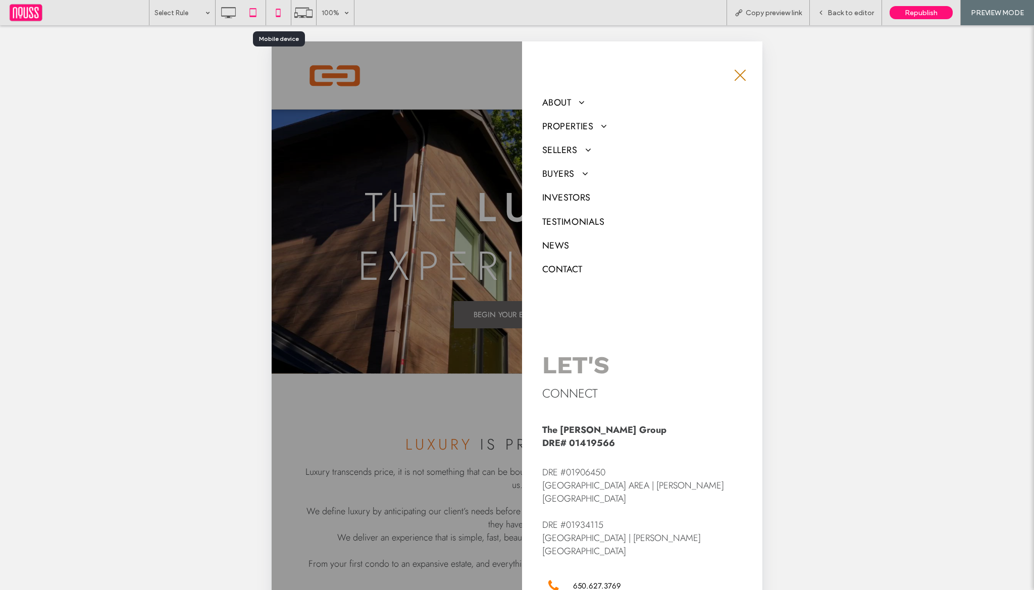
click at [272, 8] on icon at bounding box center [278, 13] width 20 height 20
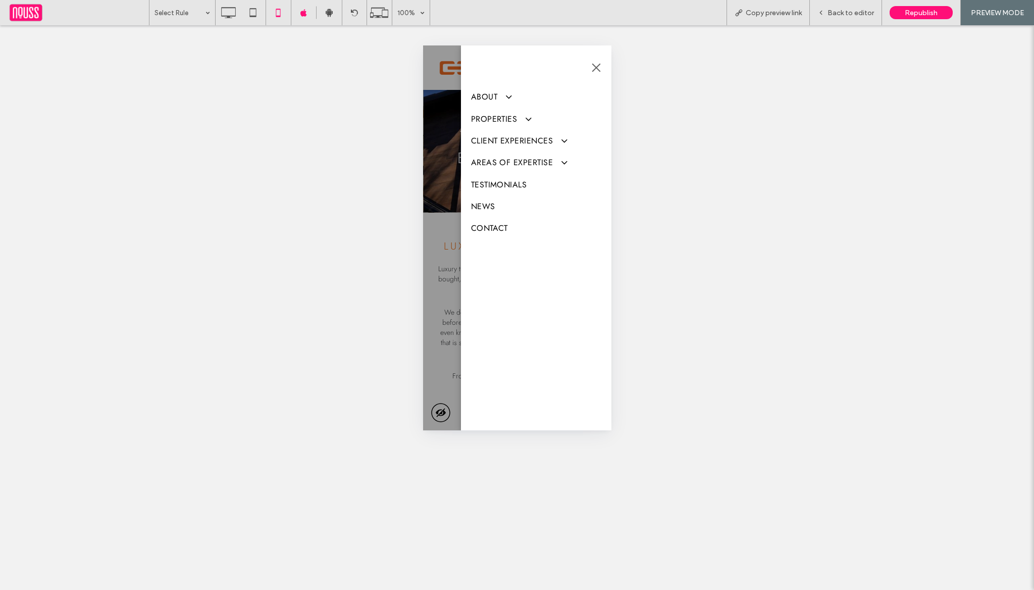
click at [594, 70] on button "menu" at bounding box center [596, 68] width 20 height 20
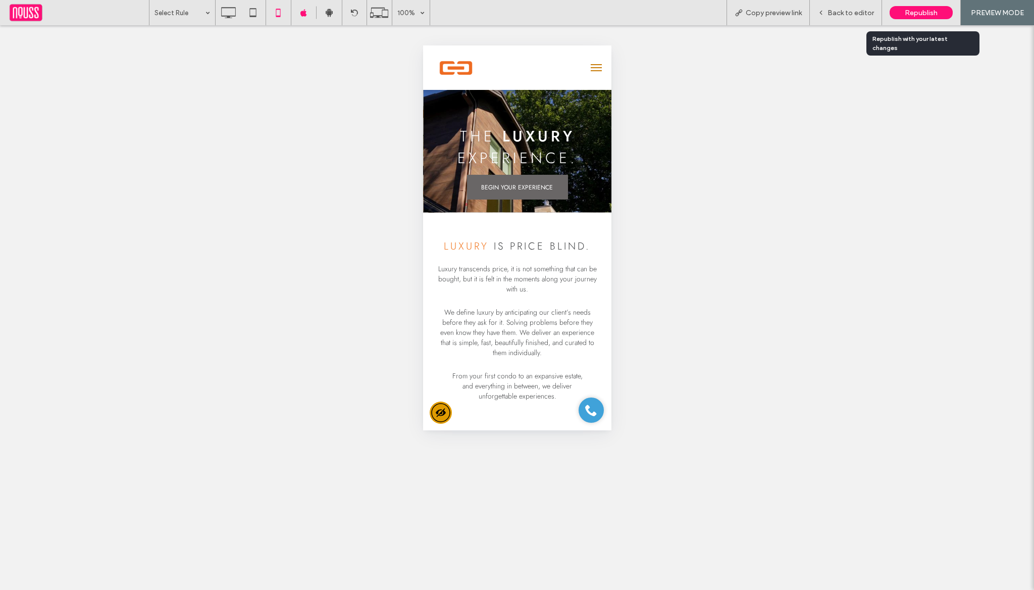
click at [930, 16] on span "Republish" at bounding box center [921, 13] width 33 height 9
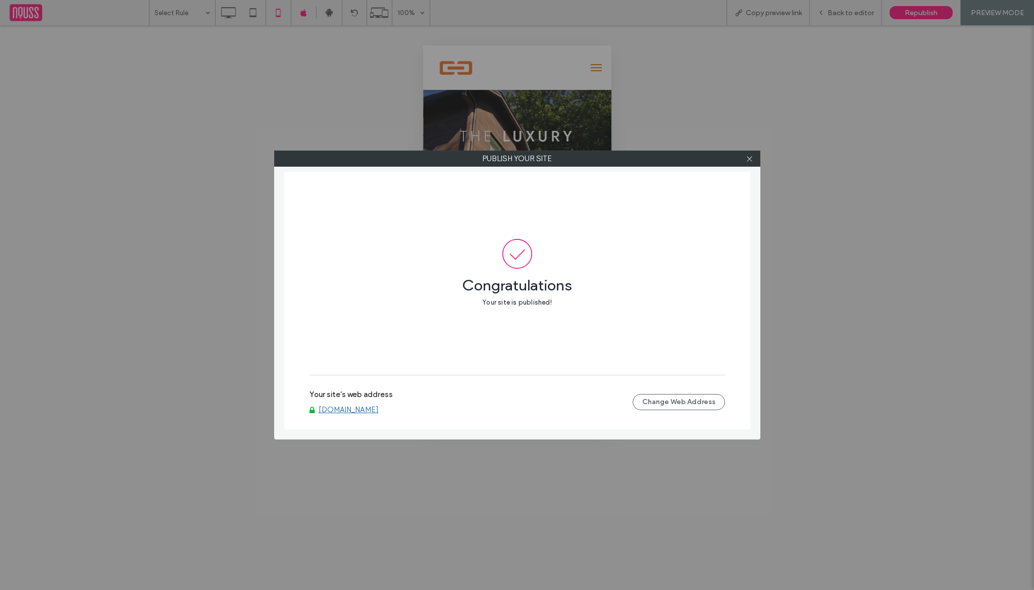
click at [316, 414] on div "[DOMAIN_NAME]" at bounding box center [470, 409] width 323 height 9
click at [327, 410] on link "[DOMAIN_NAME]" at bounding box center [349, 409] width 60 height 9
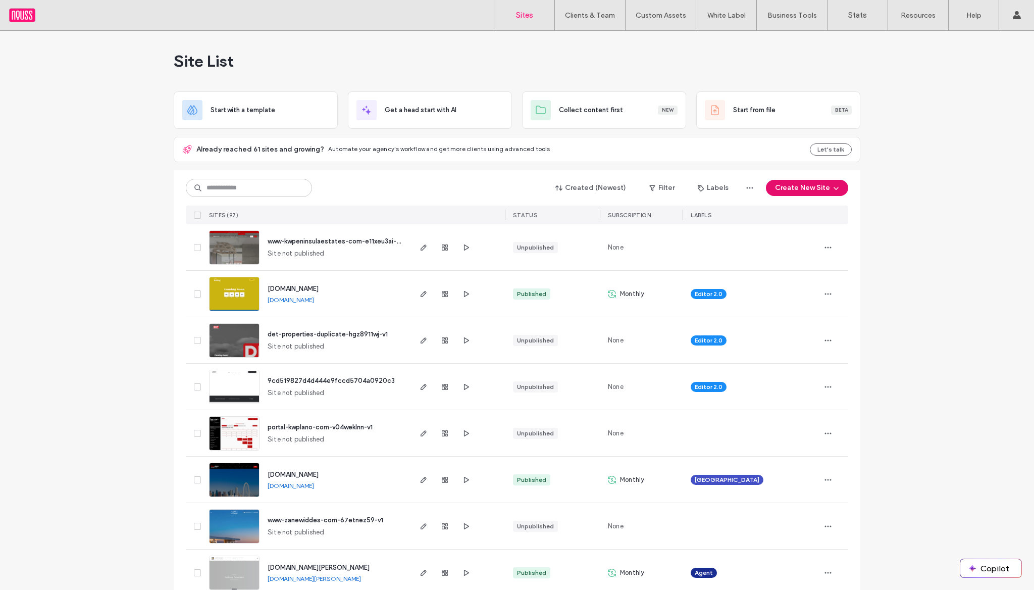
click at [784, 186] on button "Create New Site" at bounding box center [807, 188] width 82 height 16
click at [796, 226] on div "Start with a template" at bounding box center [846, 222] width 162 height 36
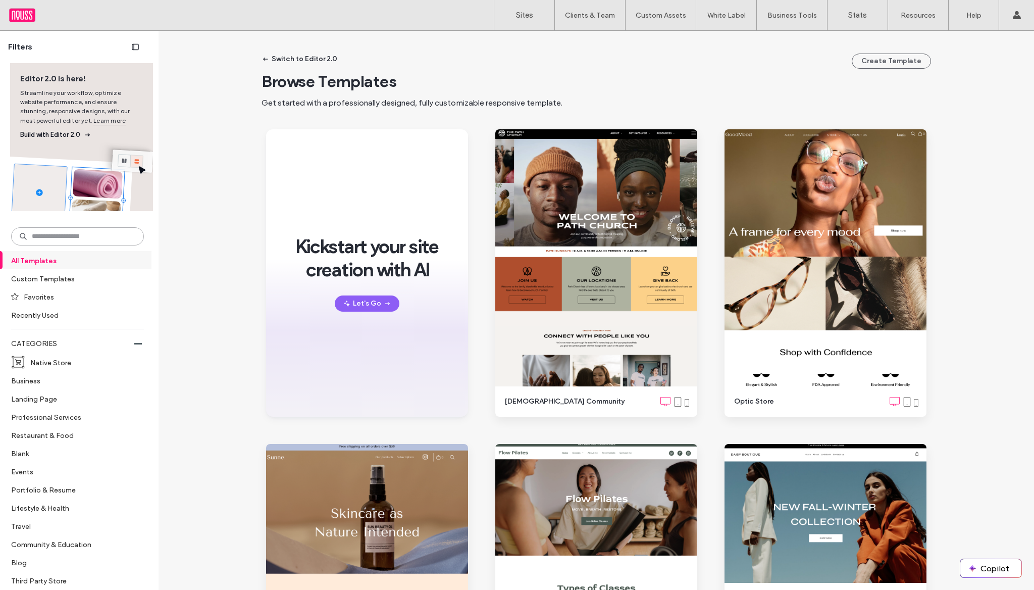
click at [105, 235] on input at bounding box center [77, 236] width 133 height 18
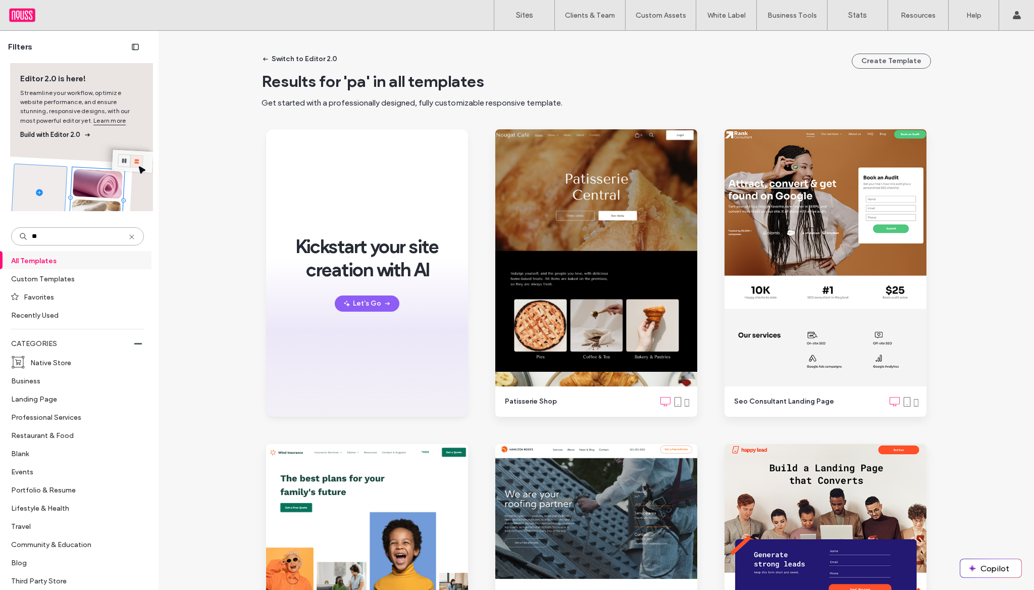
type input "*"
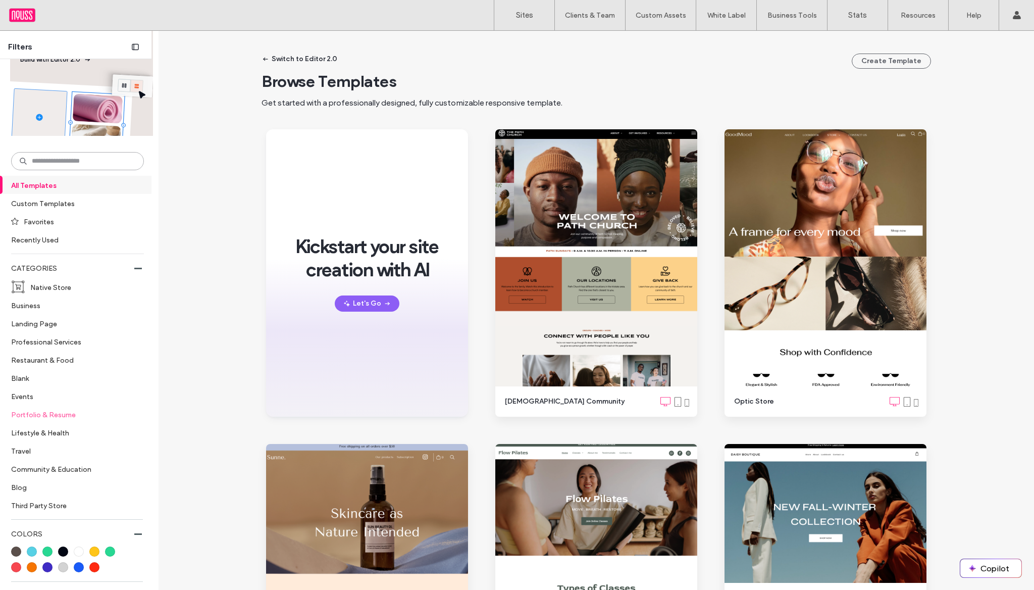
scroll to position [84, 0]
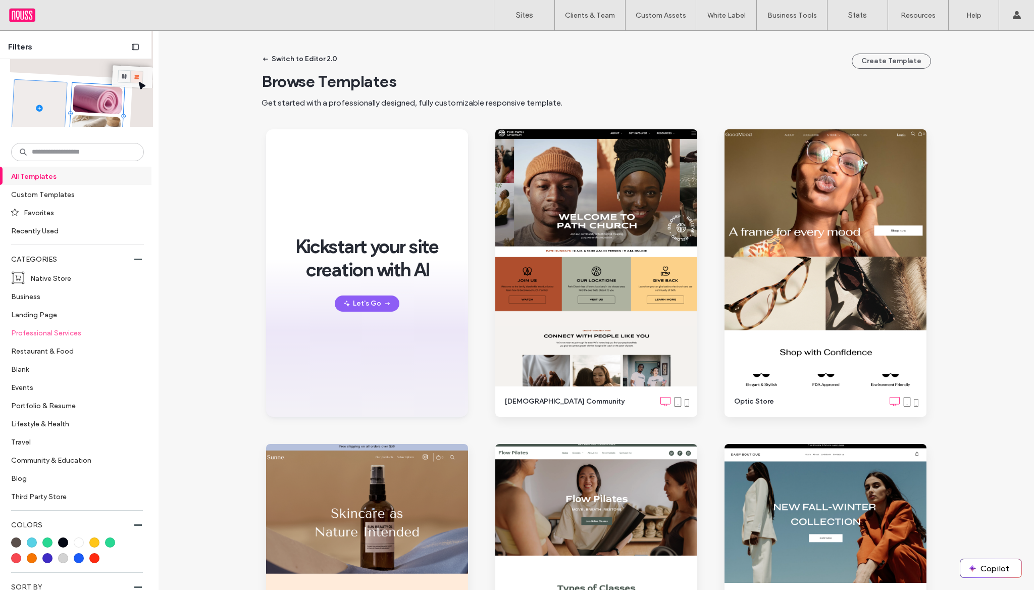
click at [73, 326] on label "Professional Services" at bounding box center [73, 333] width 124 height 18
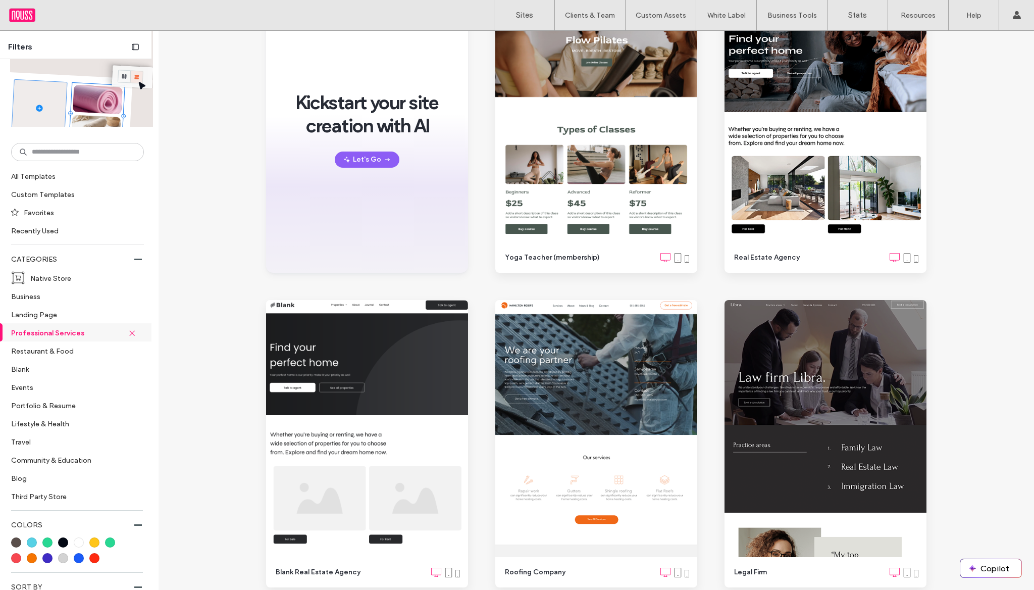
scroll to position [0, 0]
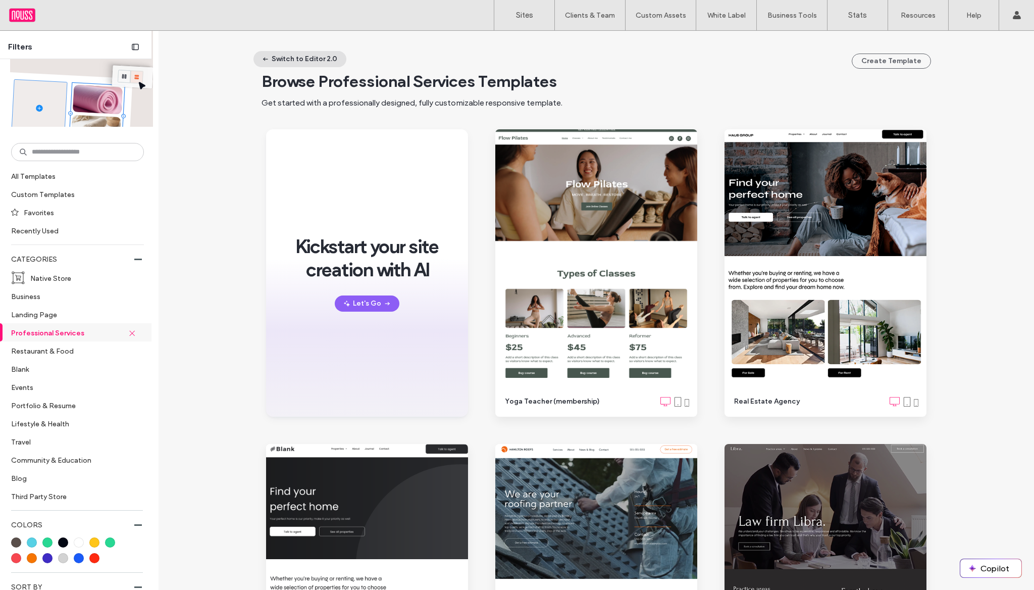
click at [326, 57] on button "Switch to Editor 2.0" at bounding box center [299, 59] width 93 height 16
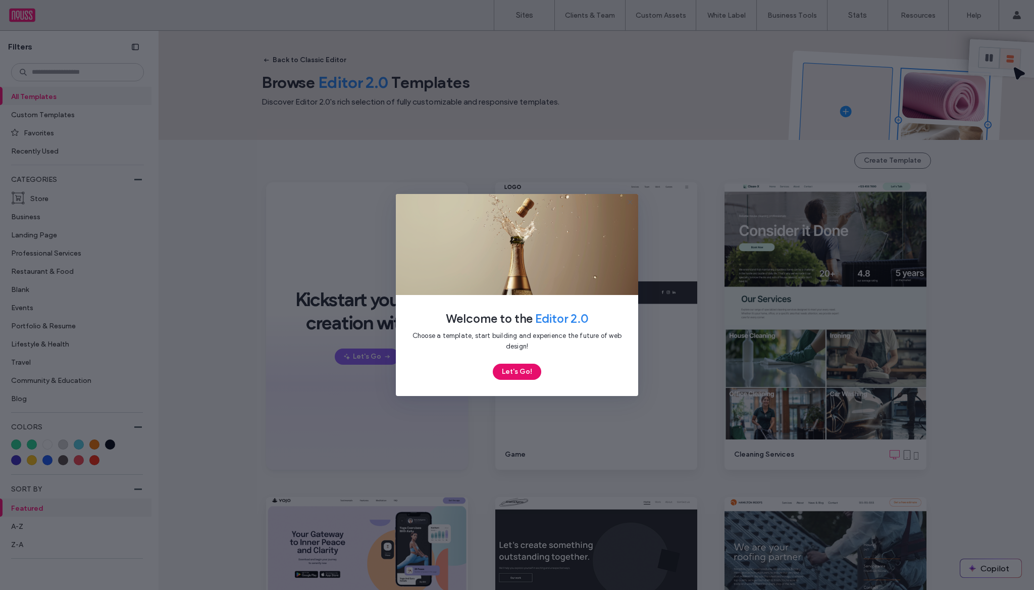
click at [532, 368] on button "Let's Go!" at bounding box center [517, 371] width 48 height 16
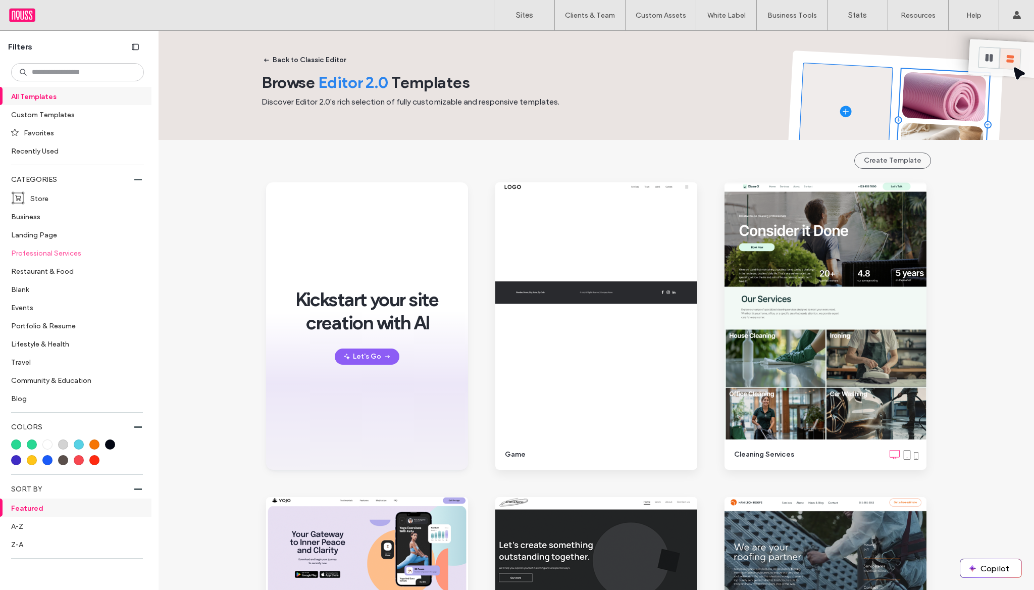
click at [60, 250] on label "Professional Services" at bounding box center [73, 253] width 124 height 18
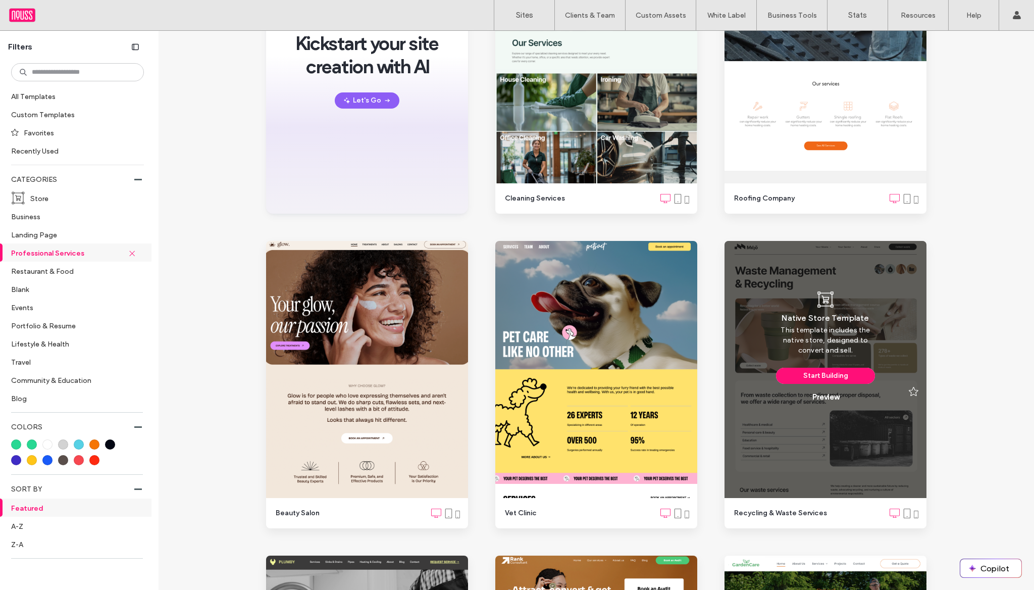
scroll to position [305, 0]
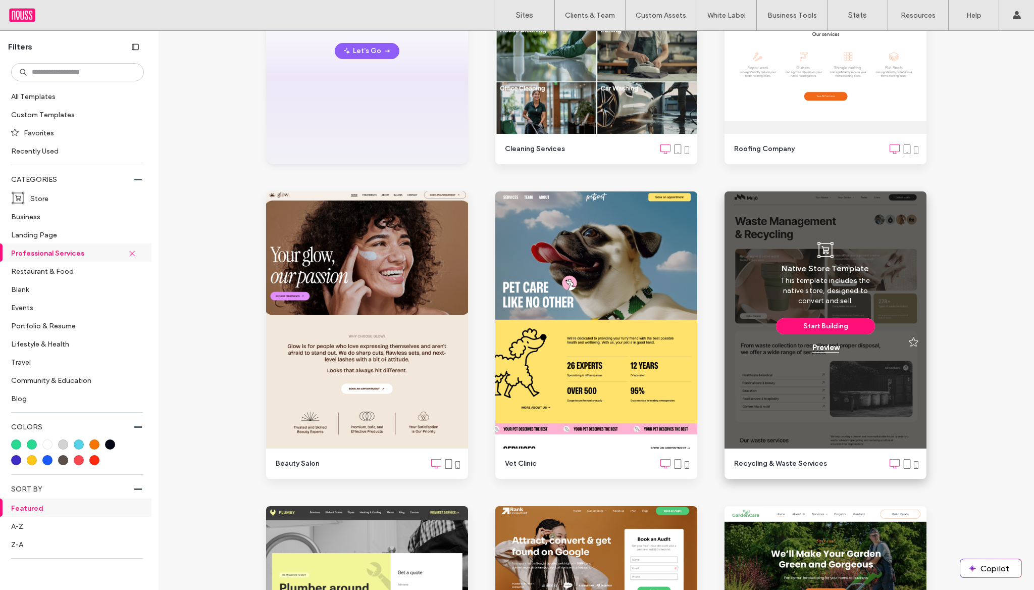
click at [819, 345] on div "Preview" at bounding box center [825, 347] width 27 height 9
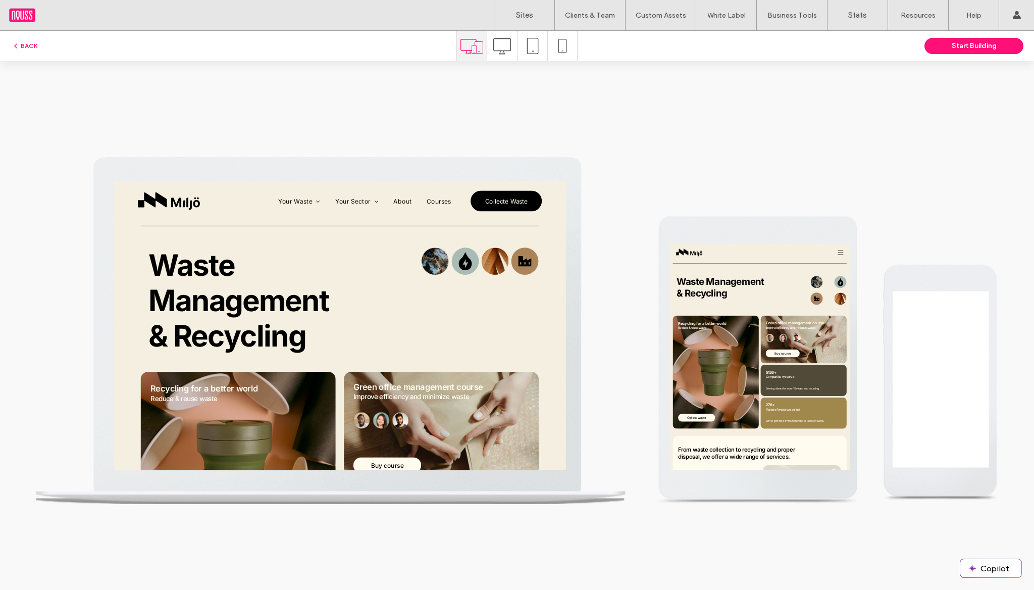
scroll to position [0, 0]
click at [467, 42] on icon at bounding box center [471, 46] width 23 height 23
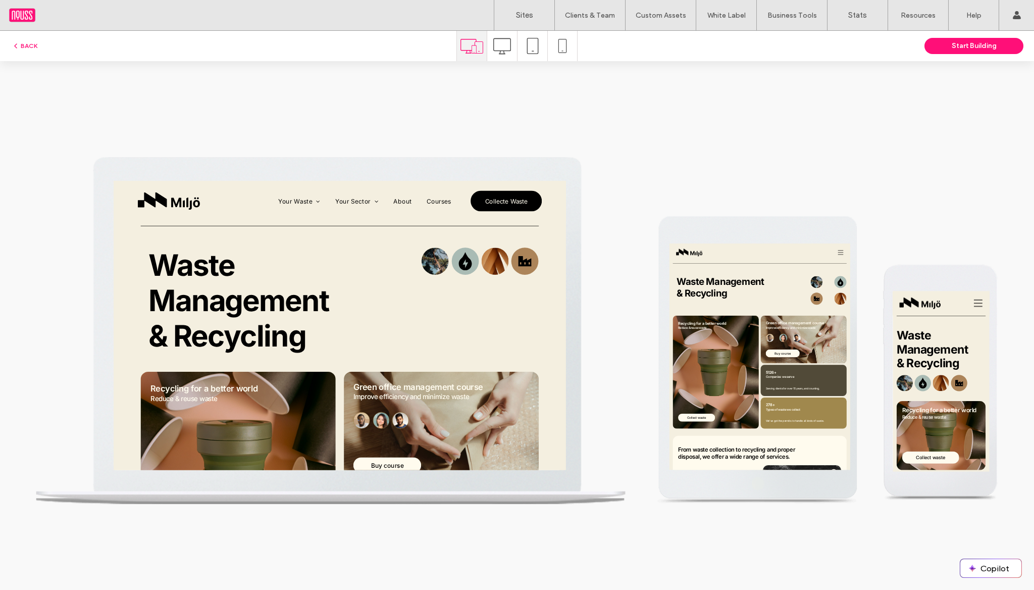
click at [497, 49] on icon at bounding box center [502, 46] width 18 height 18
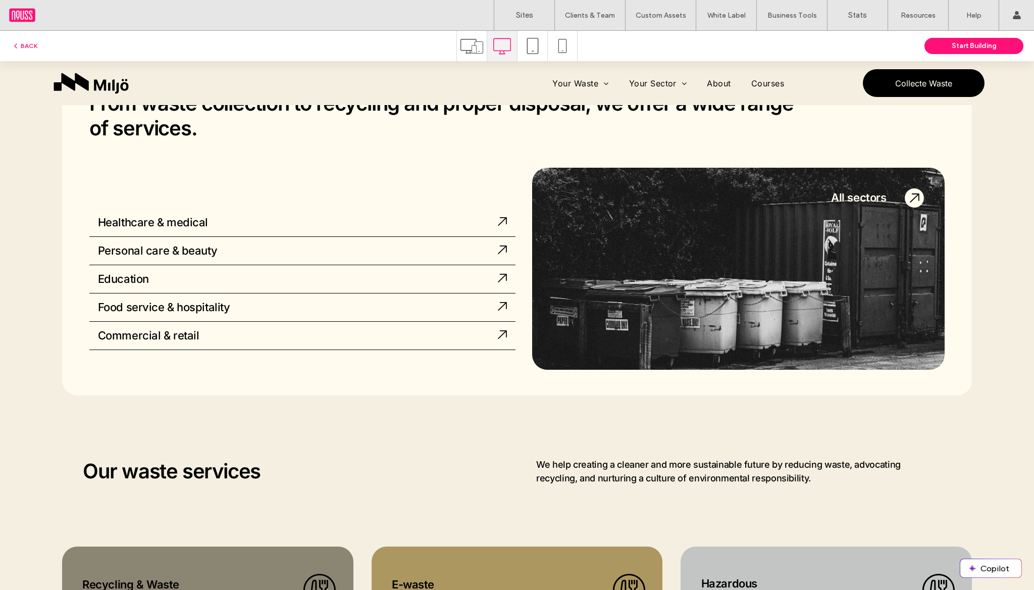
scroll to position [590, 0]
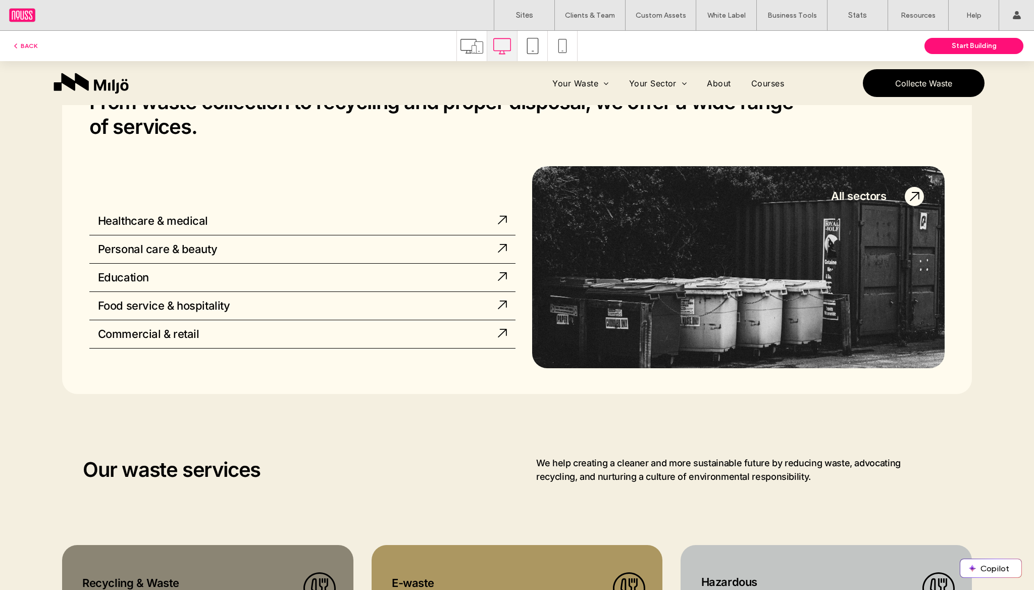
click at [532, 48] on icon at bounding box center [532, 46] width 16 height 16
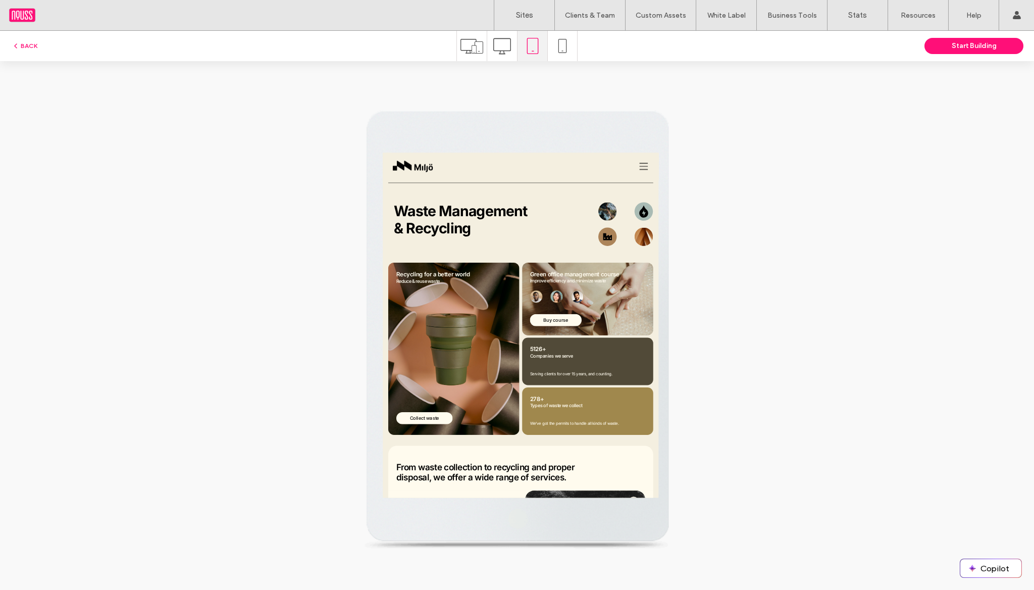
scroll to position [0, 0]
click at [558, 48] on icon at bounding box center [562, 46] width 14 height 14
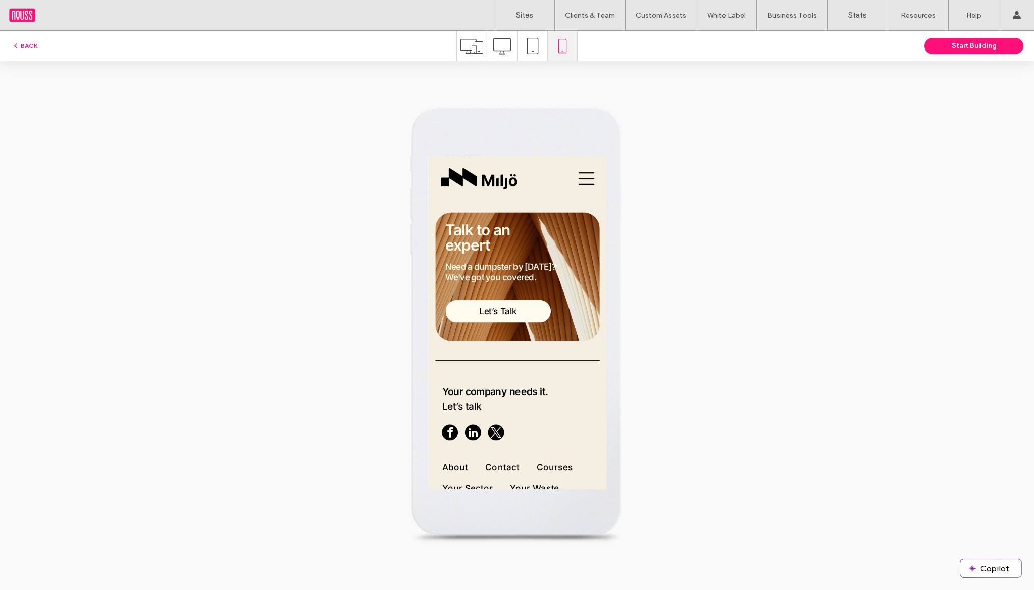
scroll to position [3456, 0]
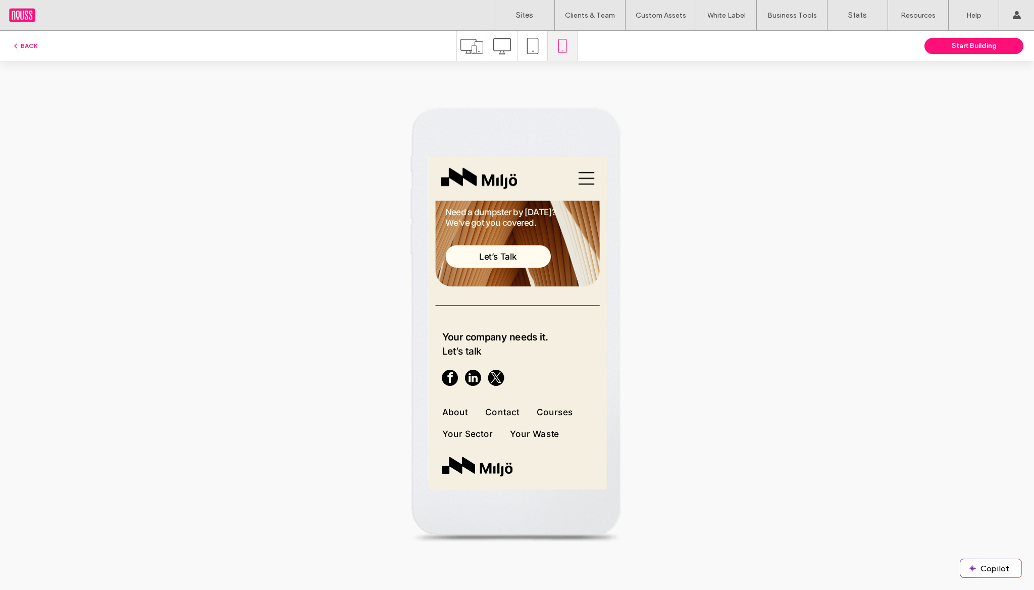
click at [471, 47] on icon at bounding box center [471, 46] width 23 height 23
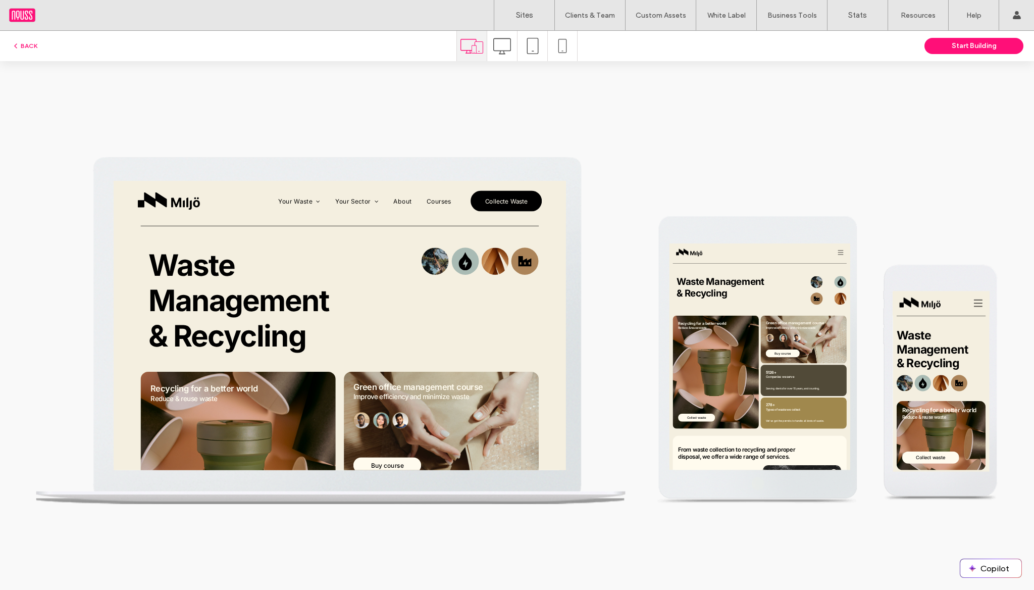
scroll to position [0, 0]
click at [504, 45] on icon at bounding box center [502, 46] width 18 height 18
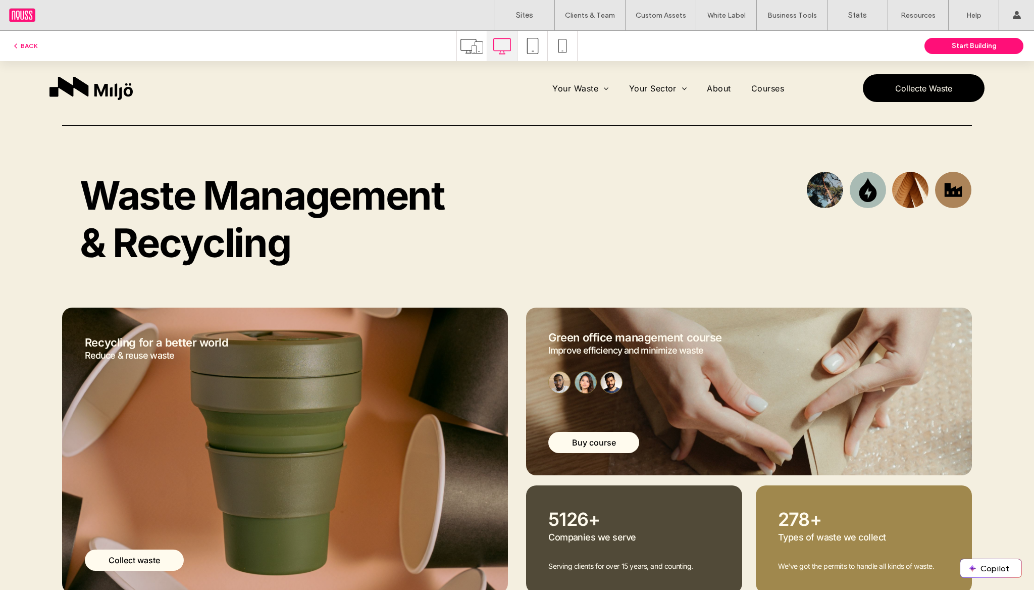
click at [471, 46] on icon at bounding box center [471, 46] width 23 height 23
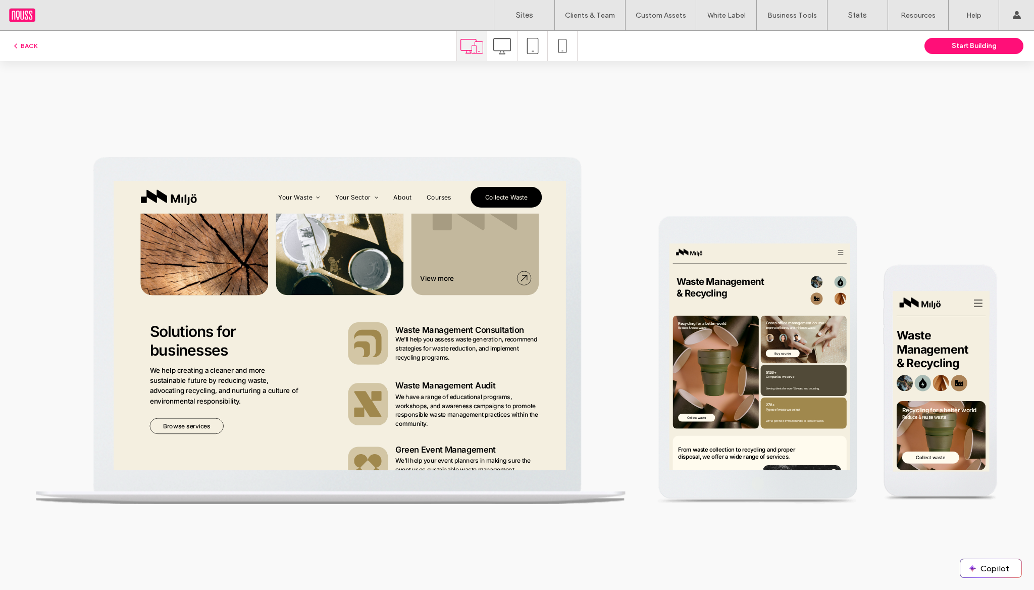
scroll to position [1282, 0]
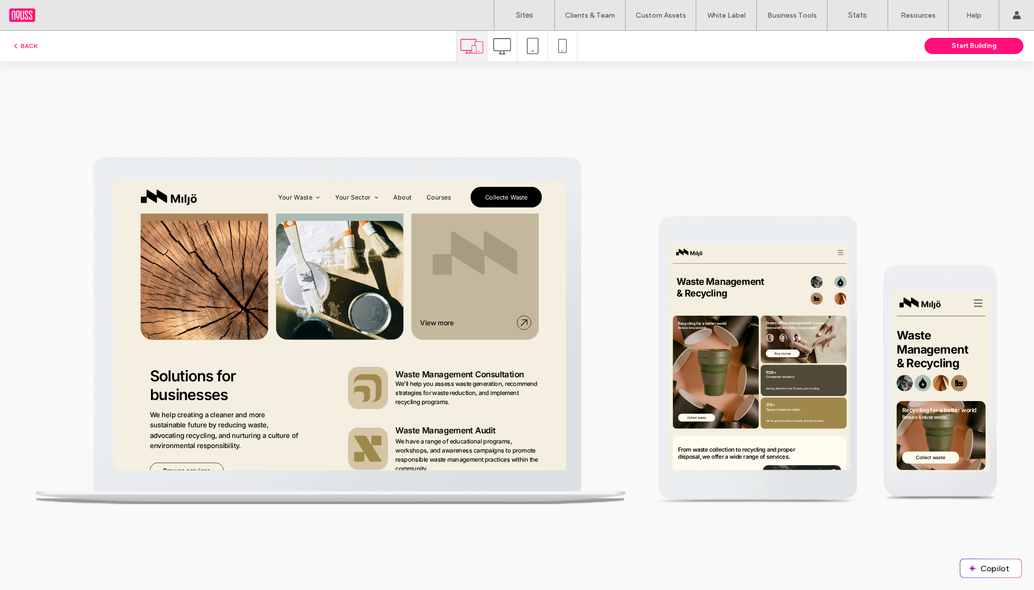
click at [470, 40] on icon at bounding box center [471, 46] width 23 height 23
click at [490, 52] on div at bounding box center [502, 46] width 30 height 30
click at [502, 49] on icon at bounding box center [502, 46] width 18 height 18
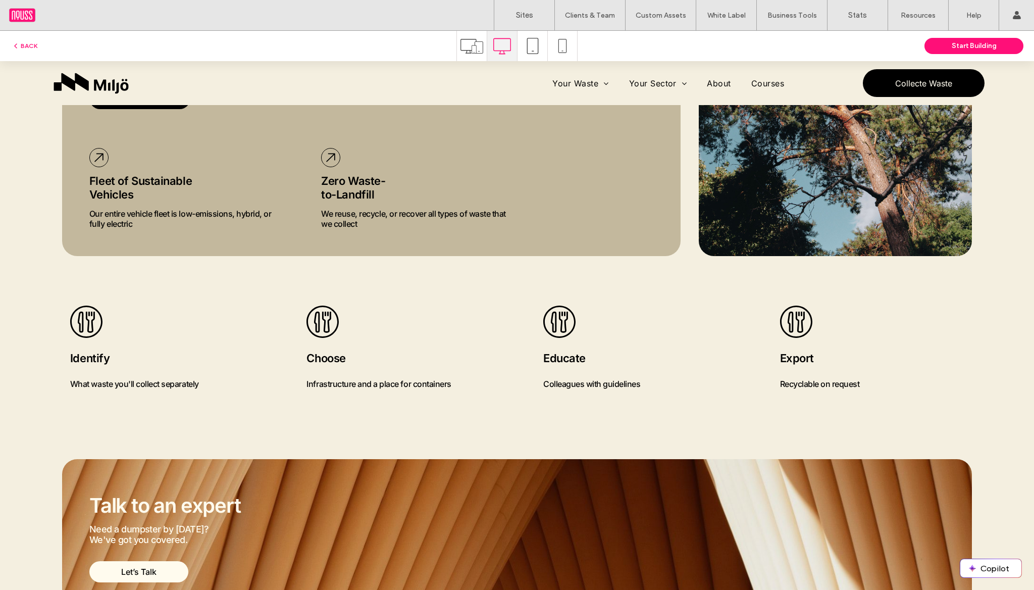
scroll to position [2375, 0]
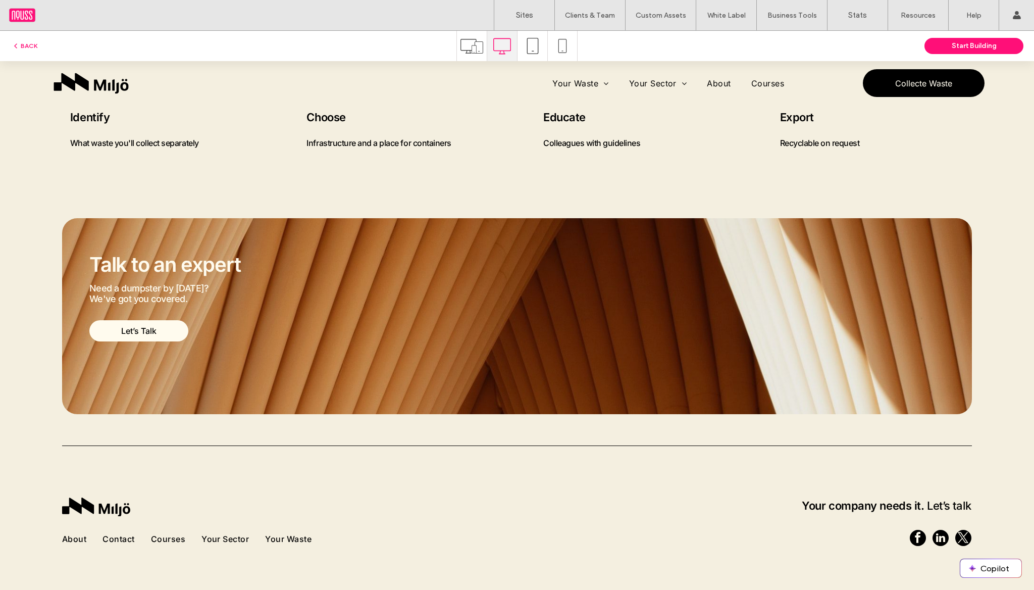
click at [27, 52] on div "BACK Start Building" at bounding box center [517, 46] width 1034 height 30
click at [27, 49] on button "BACK" at bounding box center [25, 46] width 26 height 12
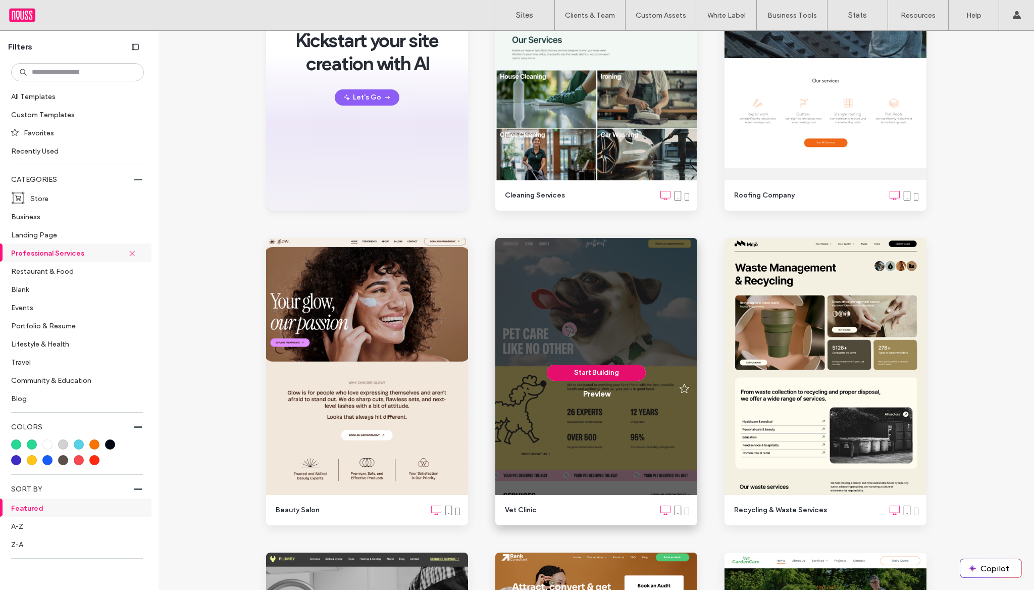
scroll to position [313, 0]
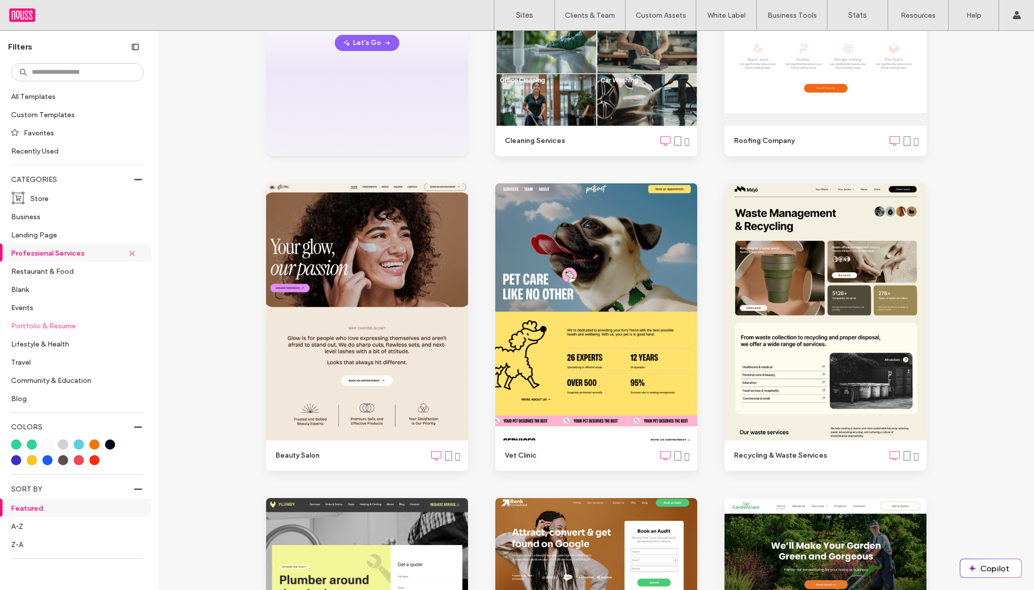
click at [46, 324] on label "Portfolio & Resume" at bounding box center [73, 325] width 124 height 18
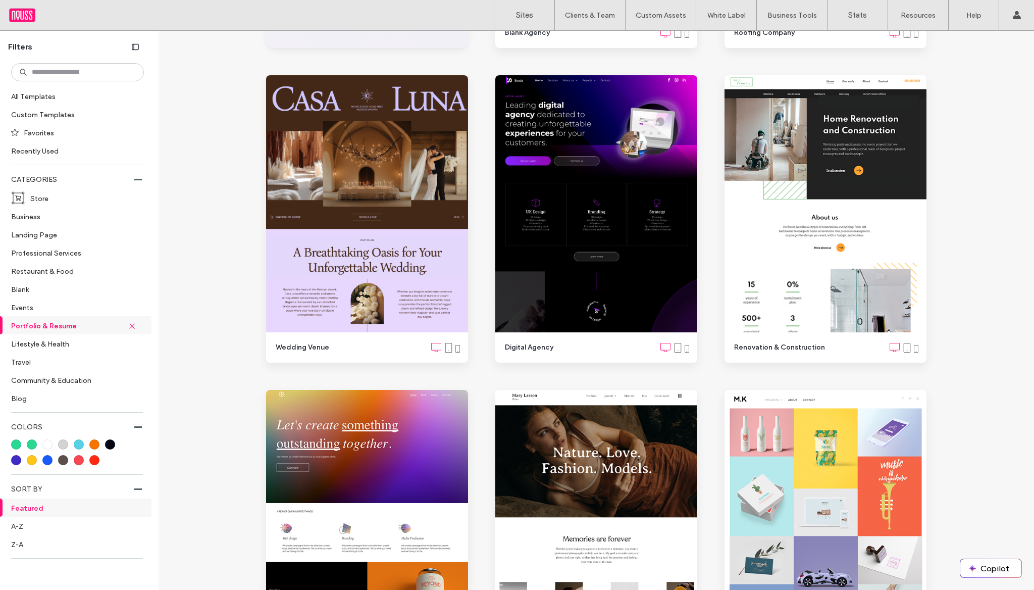
scroll to position [348, 0]
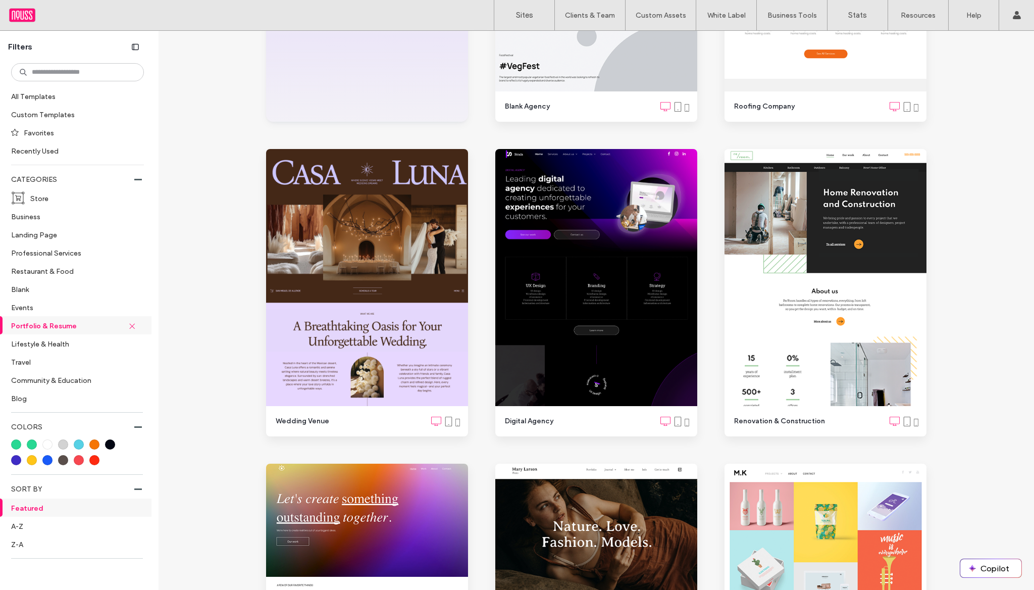
click at [232, 315] on div "Back to Classic Editor Browse Portfolio & Resume Templates Get started with a p…" at bounding box center [595, 406] width 875 height 1447
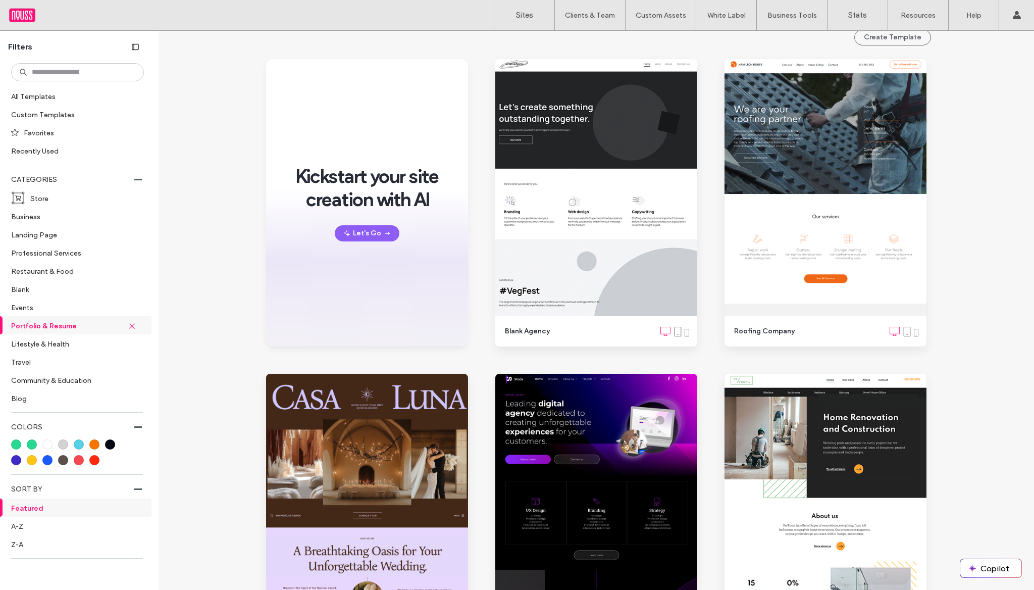
scroll to position [0, 0]
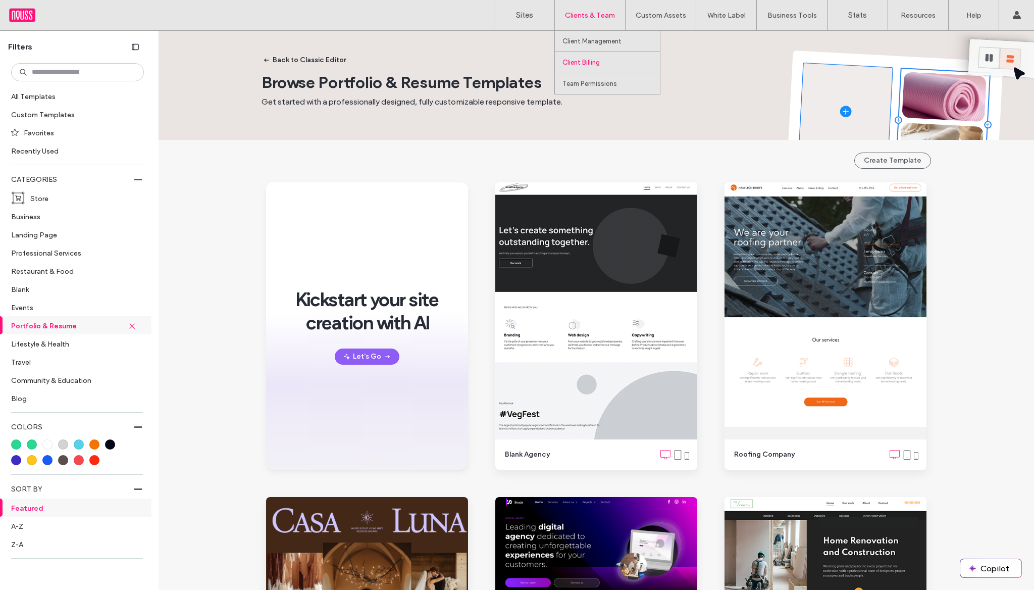
click at [596, 66] on label "Client Billing" at bounding box center [580, 63] width 37 height 8
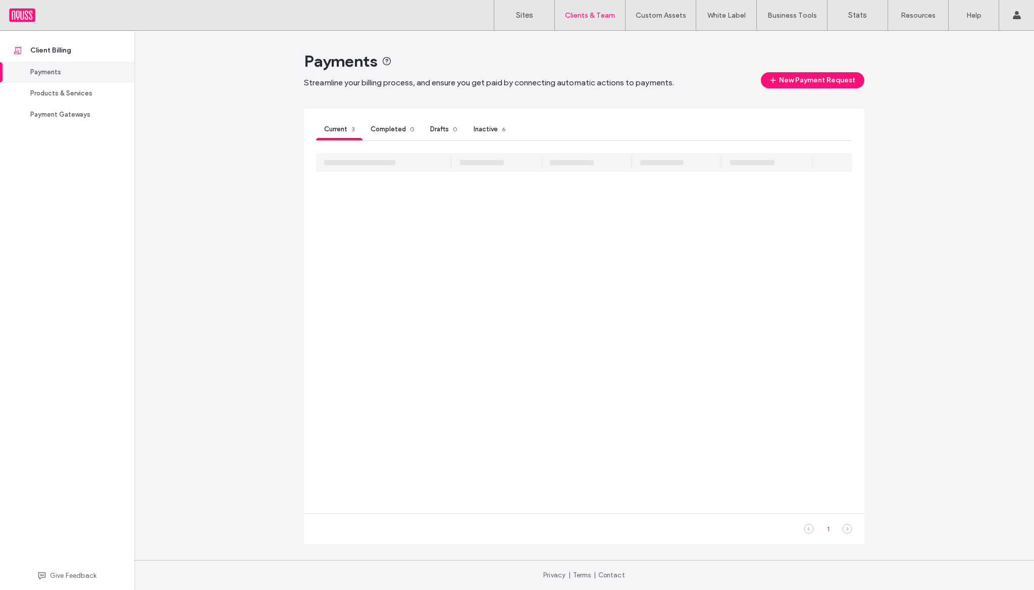
click at [223, 98] on div "Payments Streamline your billing process, and ensure you get paid by connecting…" at bounding box center [583, 310] width 899 height 559
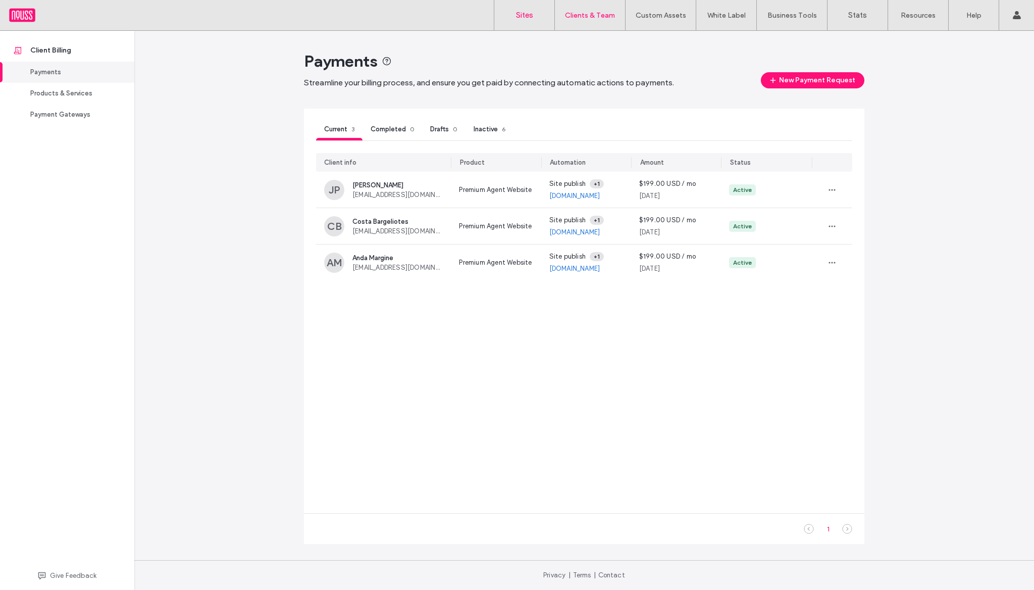
click at [533, 14] on label "Sites" at bounding box center [524, 15] width 17 height 9
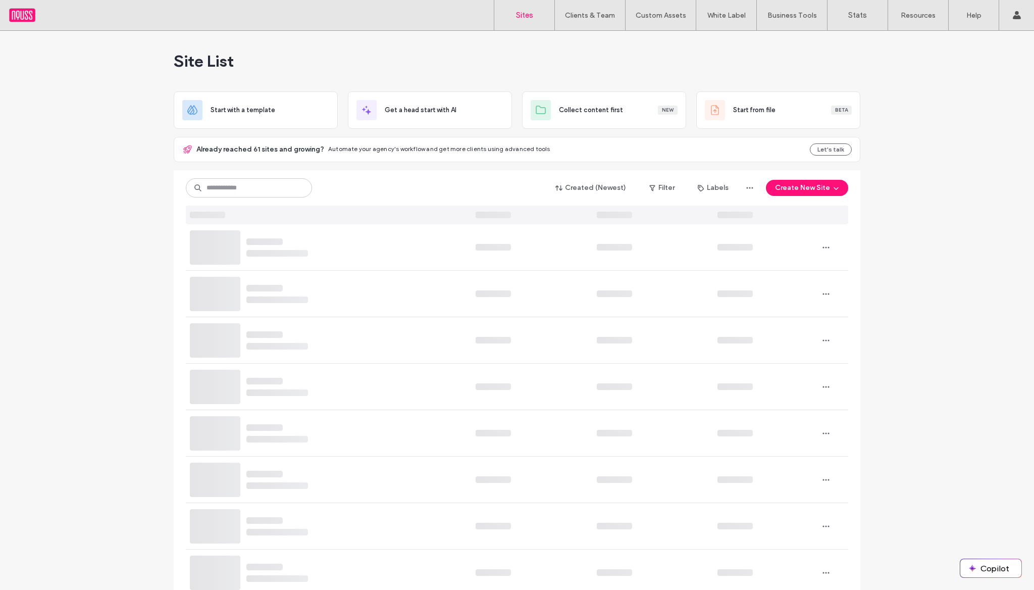
click at [543, 52] on div "Site List" at bounding box center [517, 61] width 686 height 61
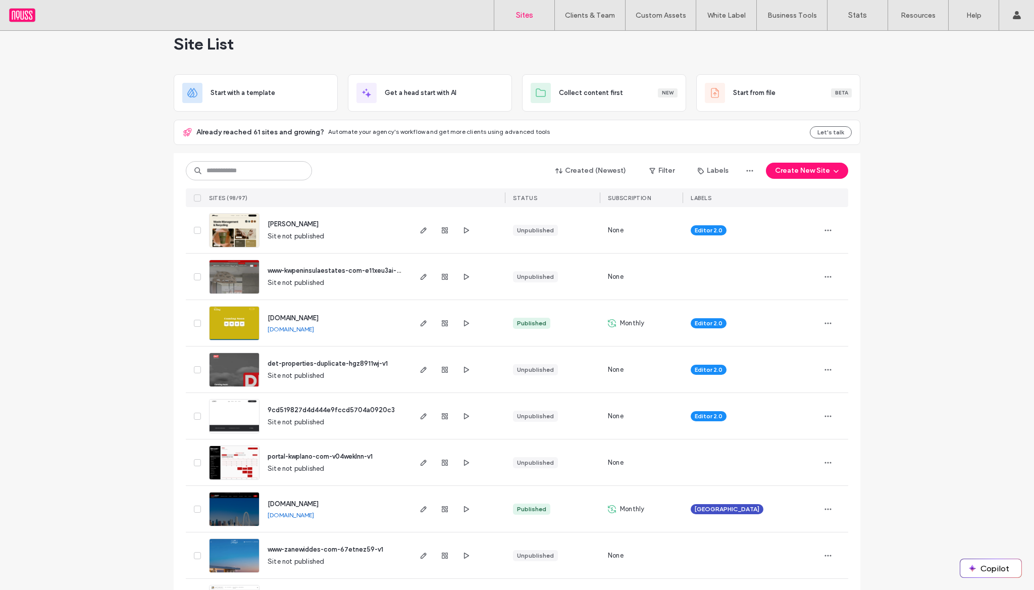
scroll to position [12, 0]
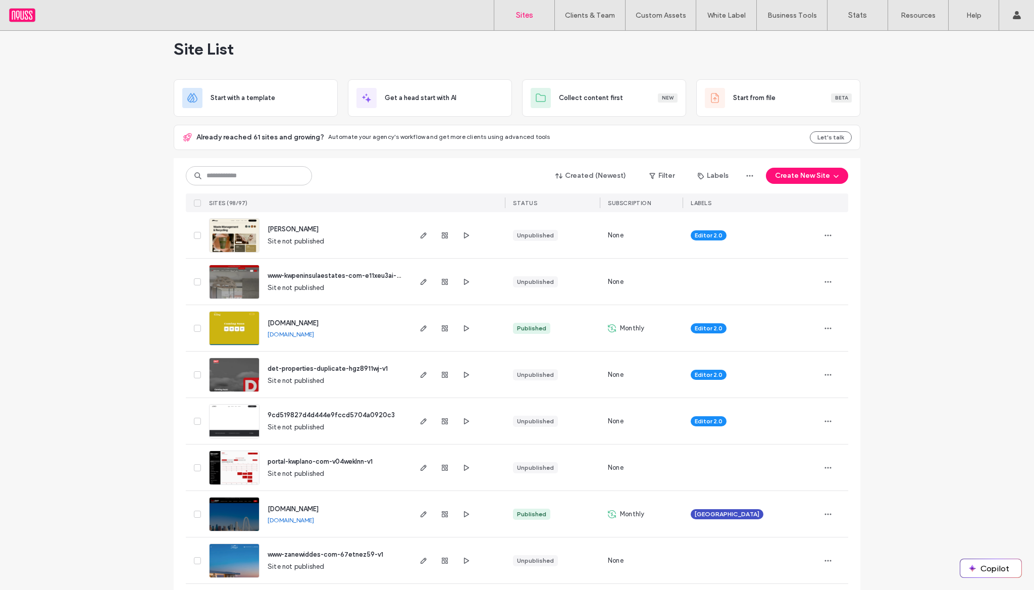
click at [604, 35] on div "Site List" at bounding box center [517, 49] width 686 height 61
click at [493, 48] on div "Site List" at bounding box center [517, 49] width 686 height 61
click at [577, 63] on div "Site List" at bounding box center [517, 49] width 686 height 61
